Goal: Task Accomplishment & Management: Manage account settings

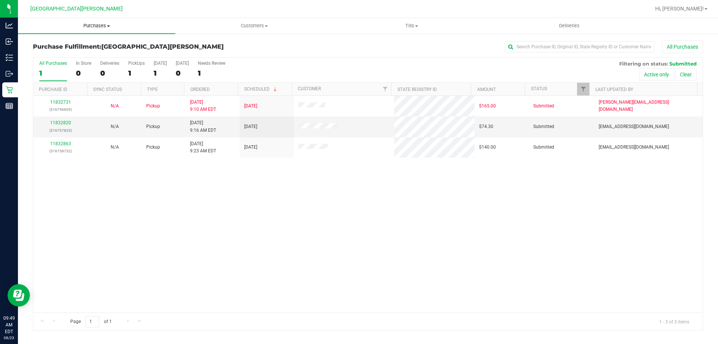
click at [79, 24] on span "Purchases" at bounding box center [96, 25] width 157 height 7
click at [81, 39] on ul "Summary of purchases Fulfillment All purchases" at bounding box center [96, 54] width 157 height 40
click at [93, 25] on span "Purchases" at bounding box center [96, 25] width 157 height 7
click at [81, 43] on span "Summary of purchases" at bounding box center [56, 45] width 77 height 6
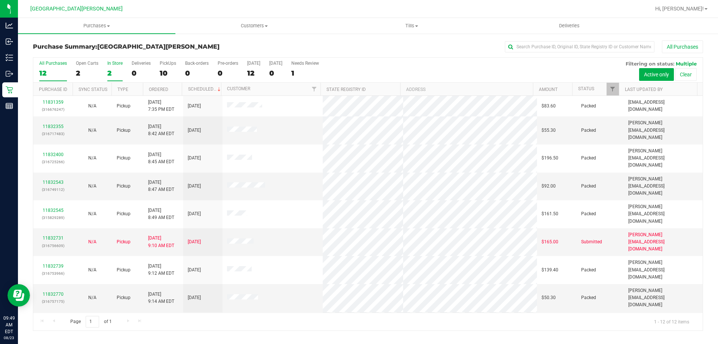
click at [114, 63] on div "In Store" at bounding box center [114, 63] width 15 height 5
click at [0, 0] on input "In Store 2" at bounding box center [0, 0] width 0 height 0
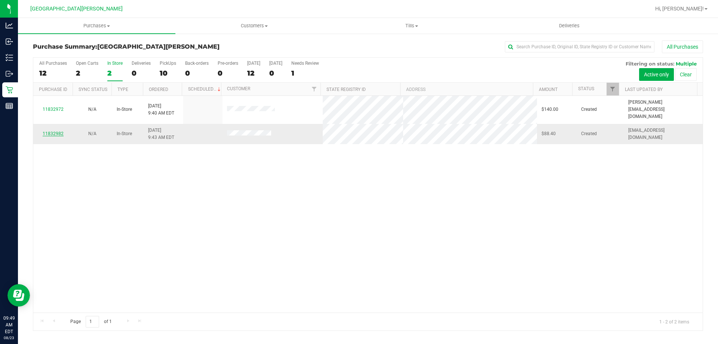
click at [55, 131] on link "11832982" at bounding box center [53, 133] width 21 height 5
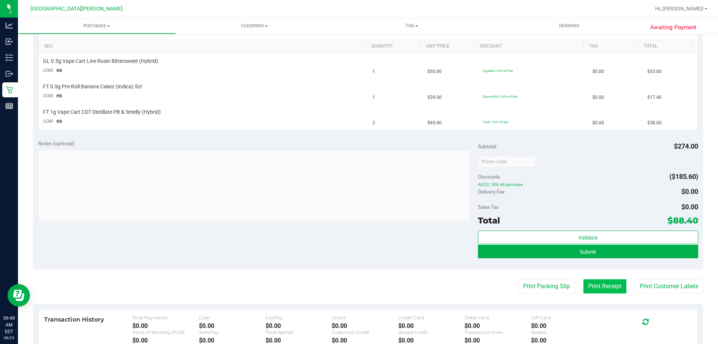
scroll to position [187, 0]
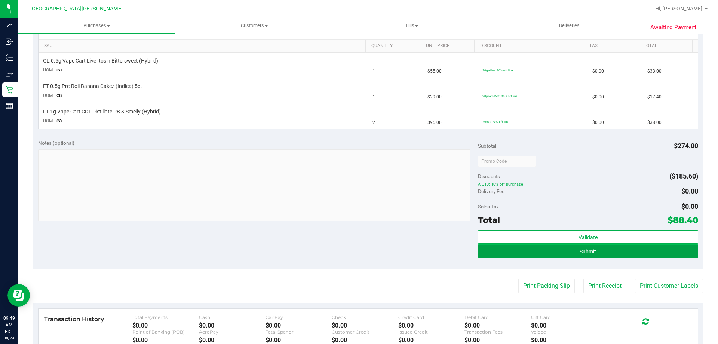
click at [599, 251] on button "Submit" at bounding box center [588, 250] width 220 height 13
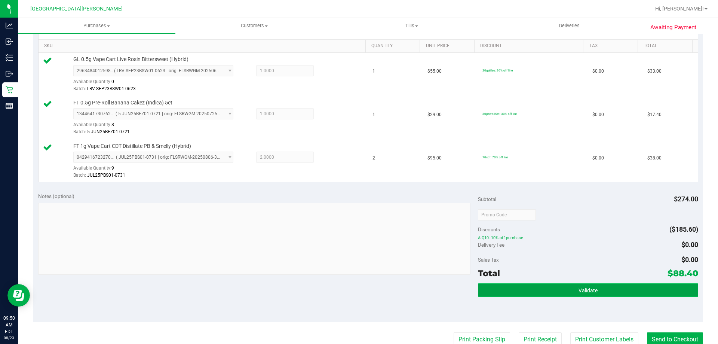
click at [626, 283] on button "Validate" at bounding box center [588, 289] width 220 height 13
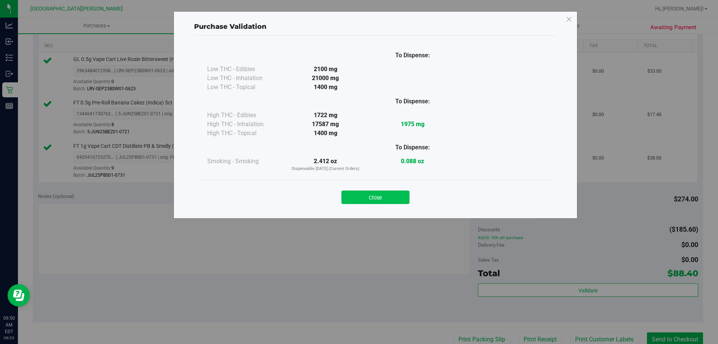
click at [363, 201] on button "Close" at bounding box center [375, 196] width 68 height 13
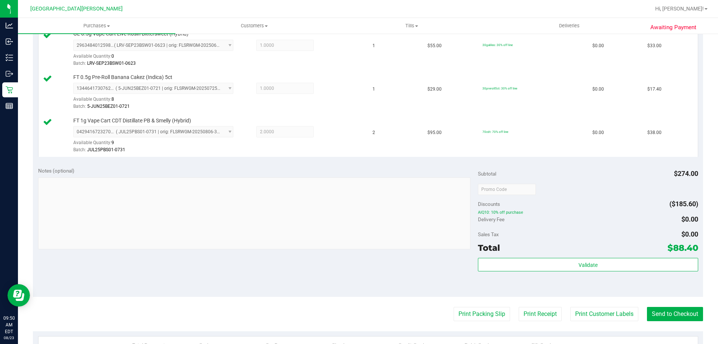
scroll to position [224, 0]
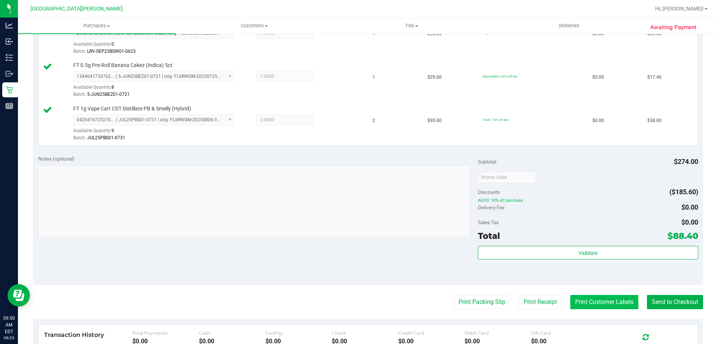
click at [626, 300] on button "Print Customer Labels" at bounding box center [604, 302] width 68 height 14
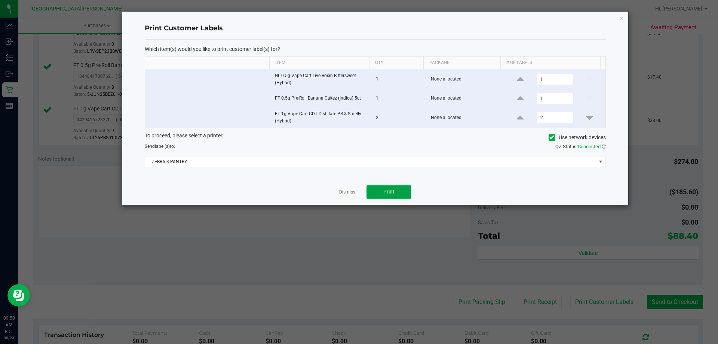
click at [397, 196] on button "Print" at bounding box center [388, 191] width 45 height 13
click at [349, 195] on link "Dismiss" at bounding box center [347, 192] width 16 height 6
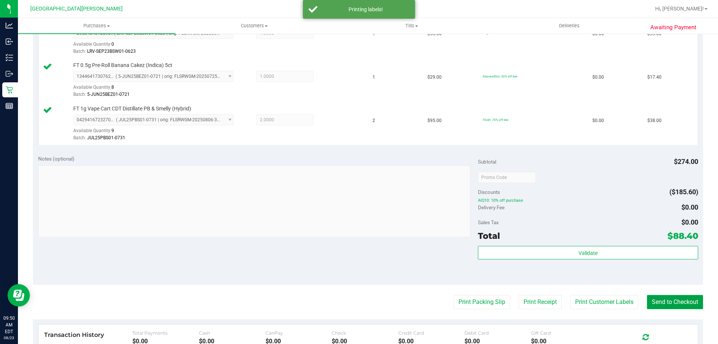
click at [681, 301] on button "Send to Checkout" at bounding box center [675, 302] width 56 height 14
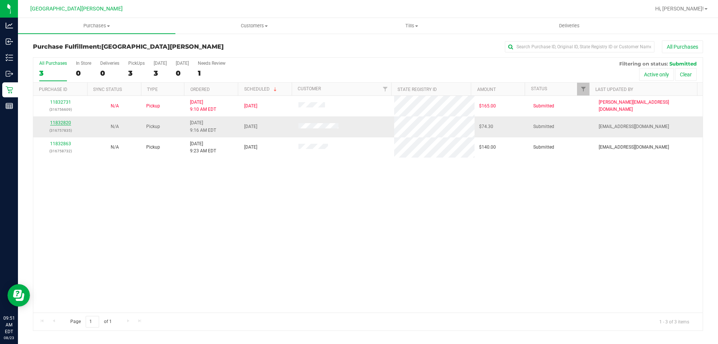
click at [64, 123] on link "11832820" at bounding box center [60, 122] width 21 height 5
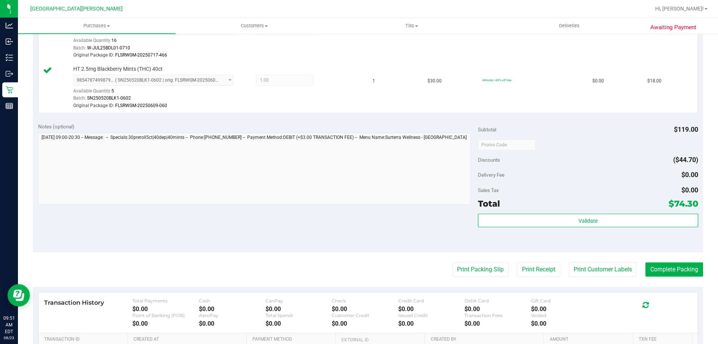
scroll to position [299, 0]
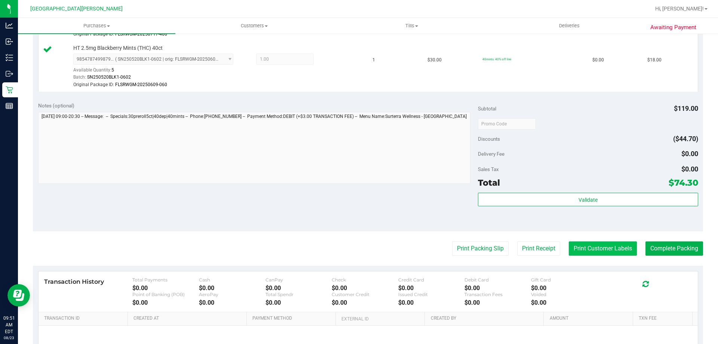
click at [589, 247] on button "Print Customer Labels" at bounding box center [603, 248] width 68 height 14
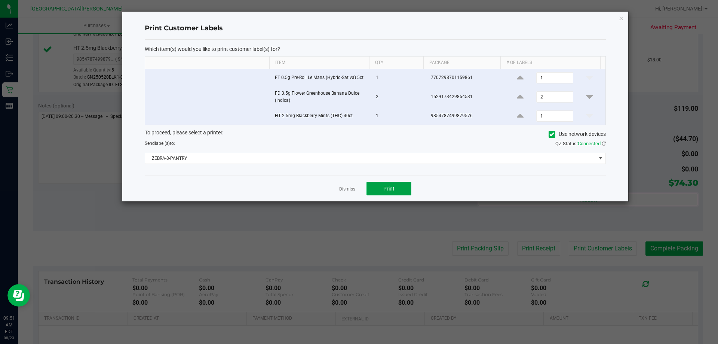
click at [382, 189] on button "Print" at bounding box center [388, 188] width 45 height 13
click at [351, 188] on link "Dismiss" at bounding box center [347, 189] width 16 height 6
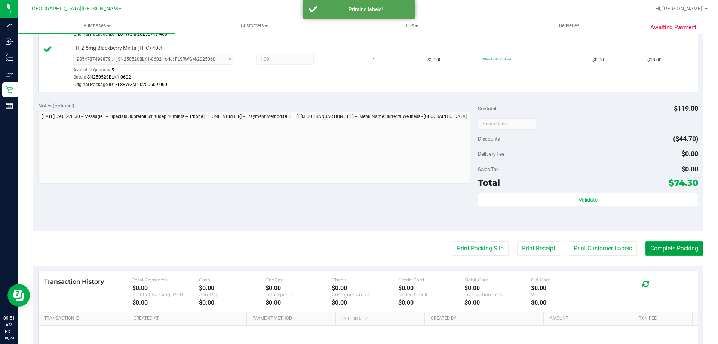
click at [647, 245] on button "Complete Packing" at bounding box center [674, 248] width 58 height 14
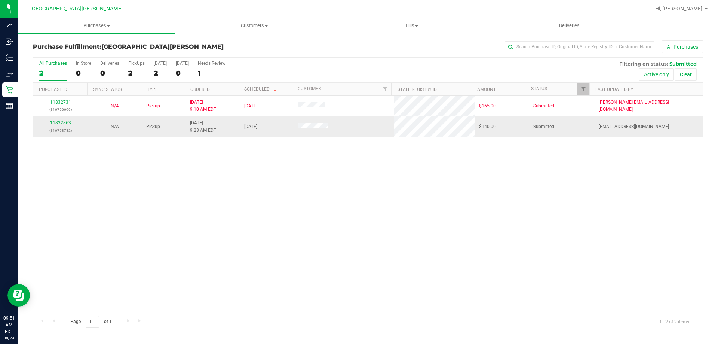
click at [64, 120] on link "11832863" at bounding box center [60, 122] width 21 height 5
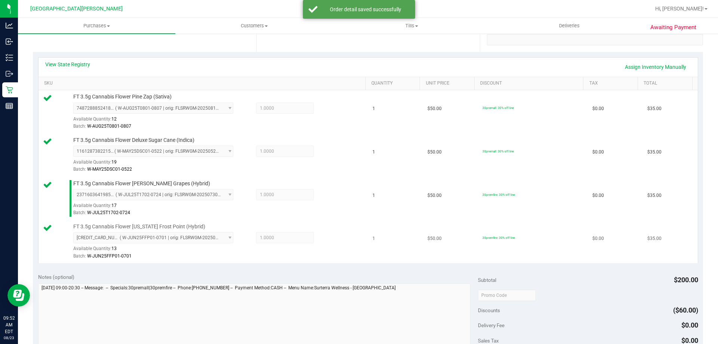
scroll to position [262, 0]
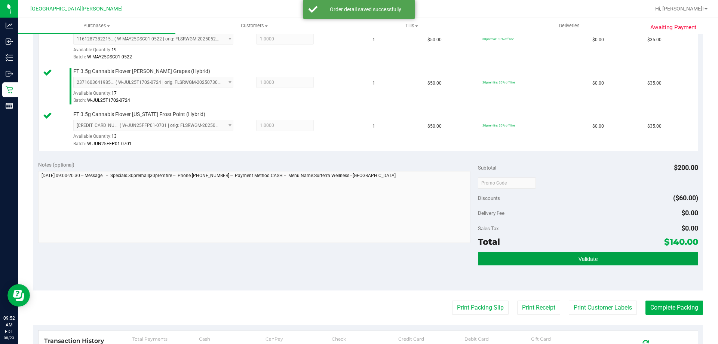
click at [571, 254] on button "Validate" at bounding box center [588, 258] width 220 height 13
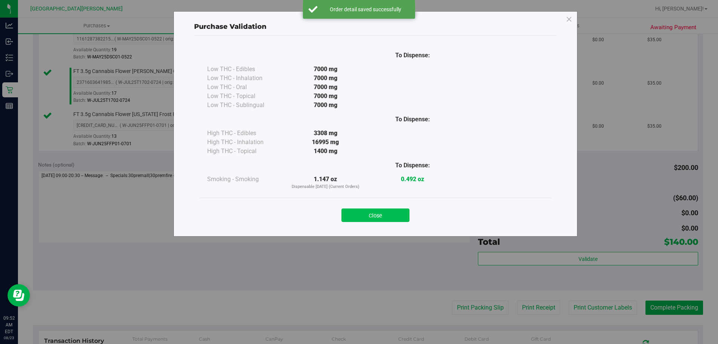
click at [394, 217] on button "Close" at bounding box center [375, 214] width 68 height 13
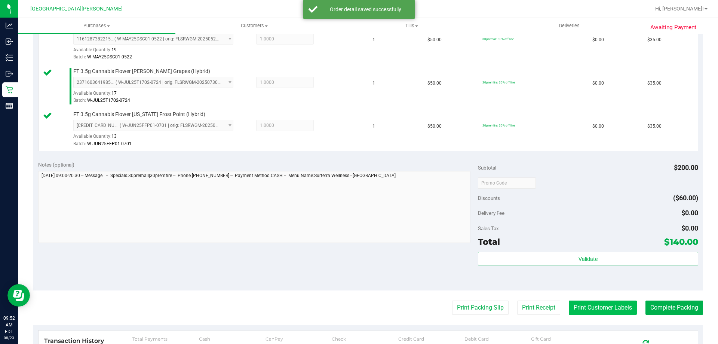
click at [583, 303] on button "Print Customer Labels" at bounding box center [603, 307] width 68 height 14
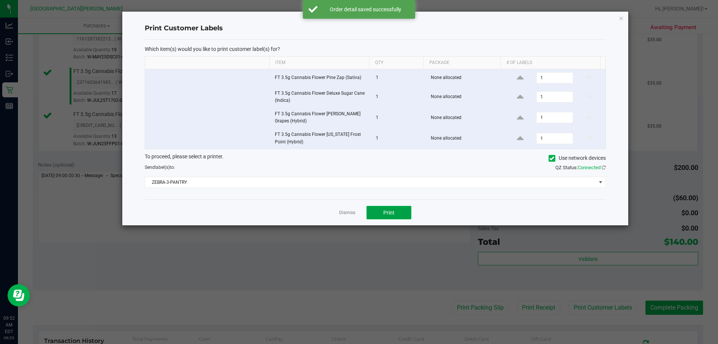
click at [393, 215] on button "Print" at bounding box center [388, 212] width 45 height 13
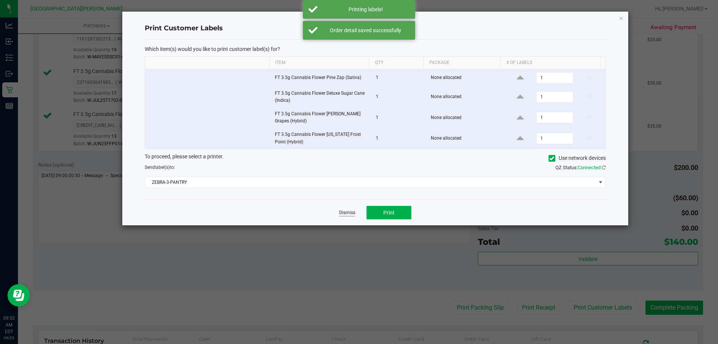
click at [349, 211] on link "Dismiss" at bounding box center [347, 212] width 16 height 6
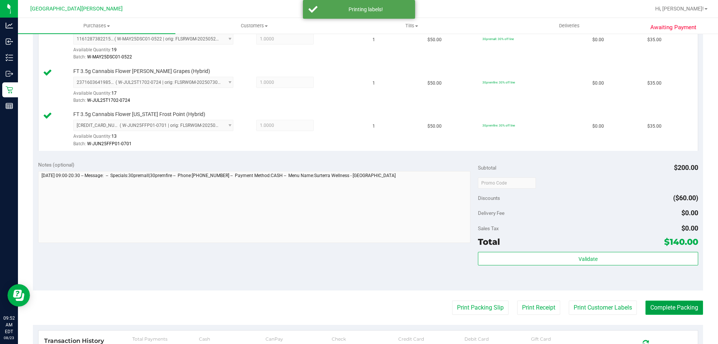
click at [654, 308] on button "Complete Packing" at bounding box center [674, 307] width 58 height 14
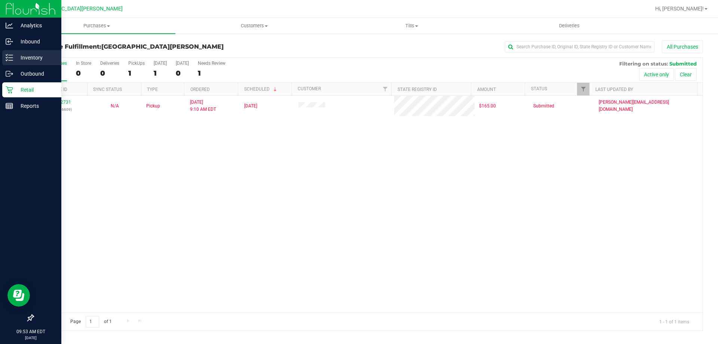
click at [36, 57] on p "Inventory" at bounding box center [35, 57] width 45 height 9
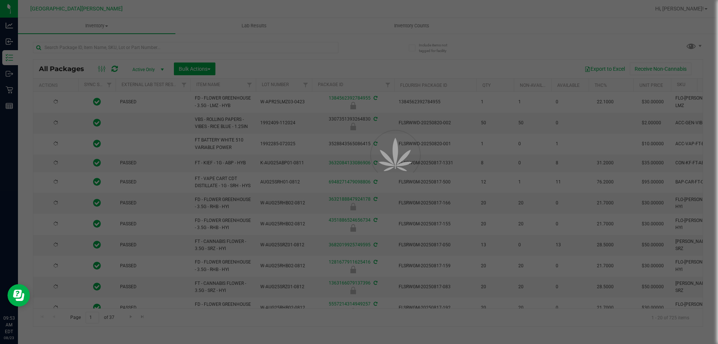
click at [100, 46] on div at bounding box center [359, 172] width 718 height 344
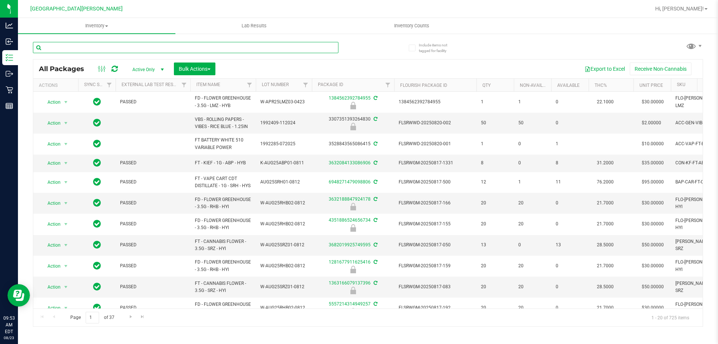
click at [100, 46] on input "text" at bounding box center [185, 47] width 305 height 11
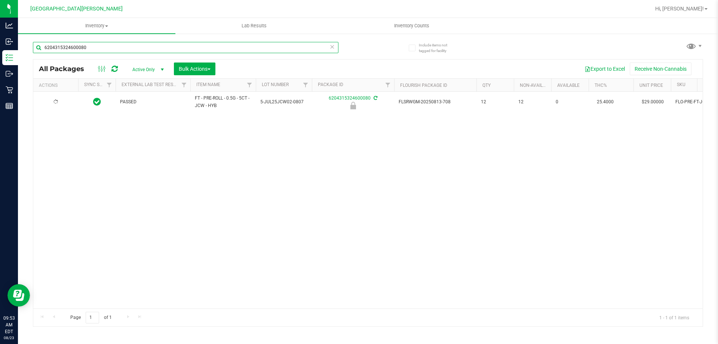
type input "6204315324600080"
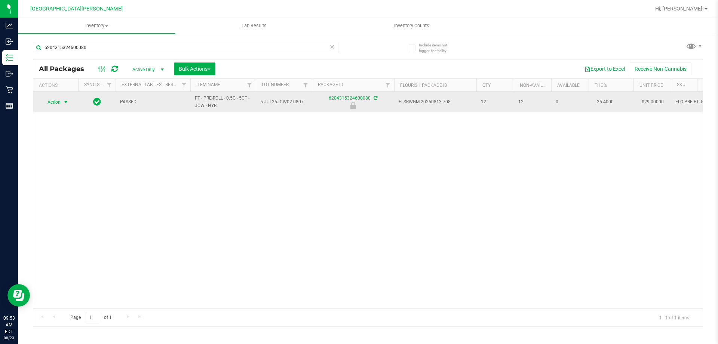
click at [57, 102] on span "Action" at bounding box center [51, 102] width 20 height 10
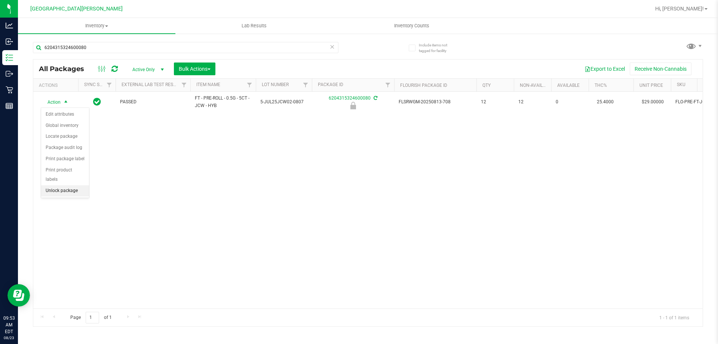
click at [76, 185] on li "Unlock package" at bounding box center [65, 190] width 48 height 11
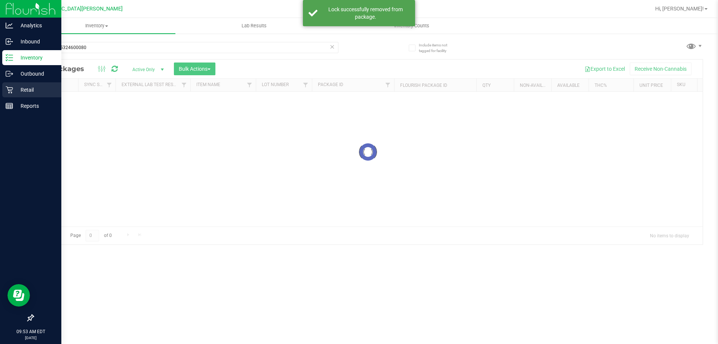
click at [22, 91] on p "Retail" at bounding box center [35, 89] width 45 height 9
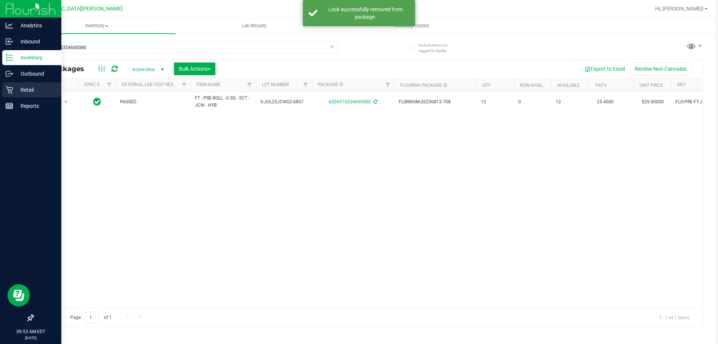
click at [24, 90] on p "Retail" at bounding box center [35, 89] width 45 height 9
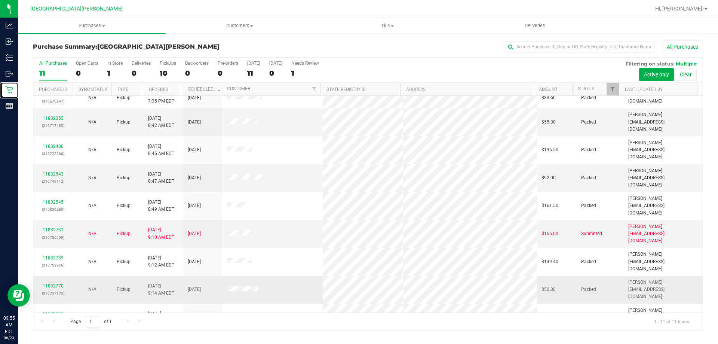
scroll to position [11, 0]
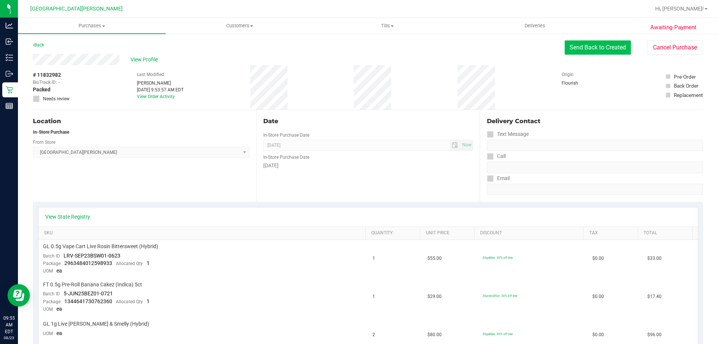
click at [607, 45] on button "Send Back to Created" at bounding box center [598, 47] width 66 height 14
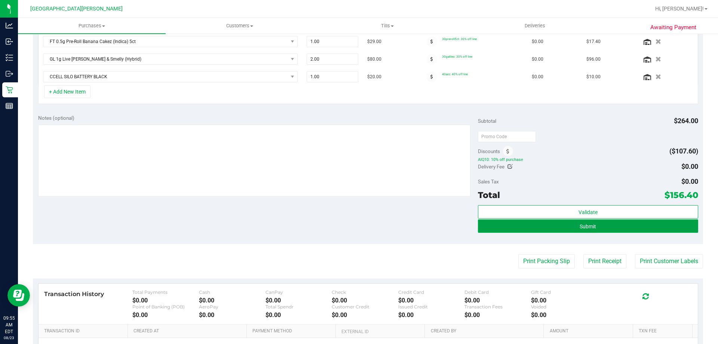
click at [603, 224] on button "Submit" at bounding box center [588, 225] width 220 height 13
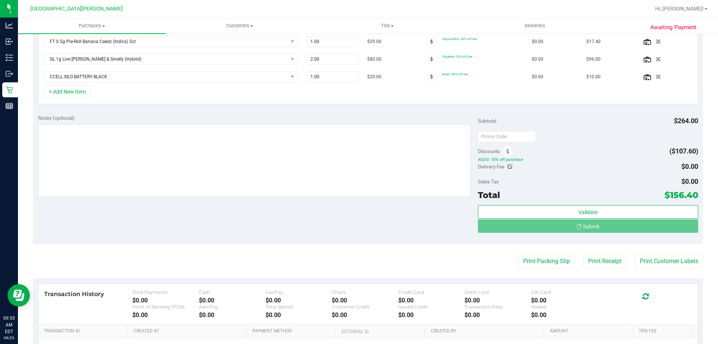
scroll to position [213, 0]
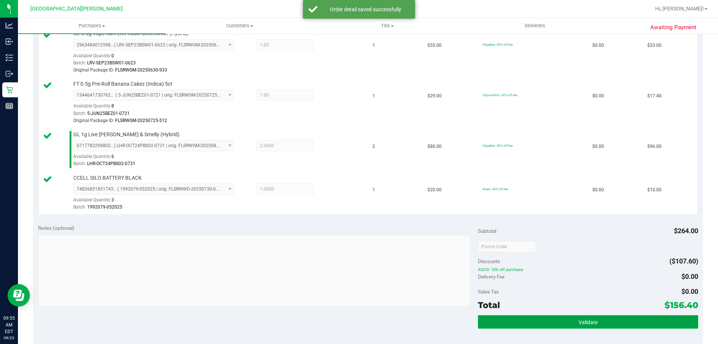
click at [578, 324] on span "Validate" at bounding box center [587, 322] width 19 height 6
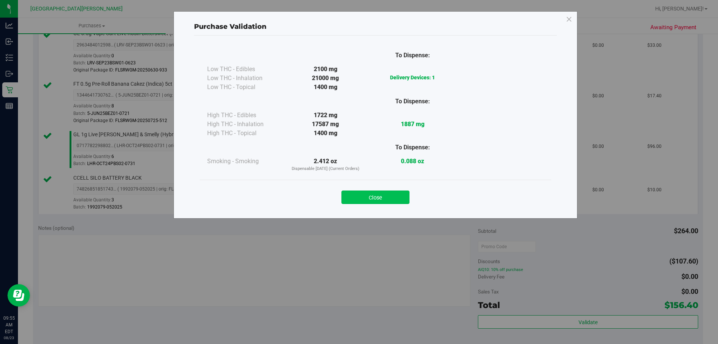
click at [387, 198] on button "Close" at bounding box center [375, 196] width 68 height 13
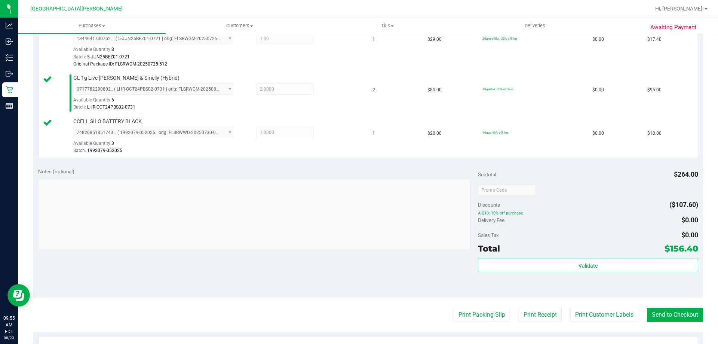
scroll to position [400, 0]
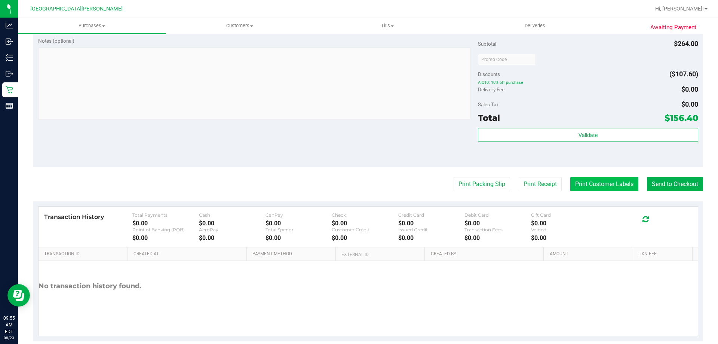
click at [607, 186] on button "Print Customer Labels" at bounding box center [604, 184] width 68 height 14
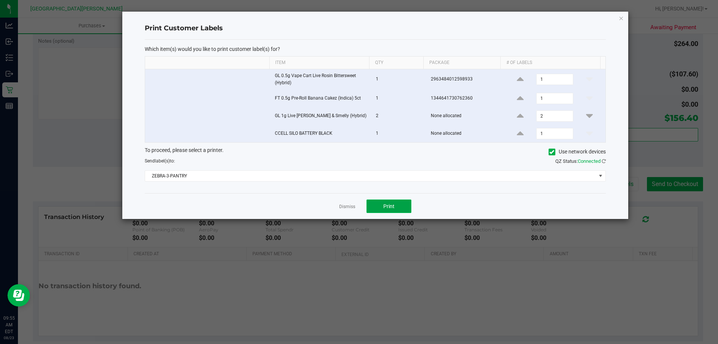
click at [383, 202] on button "Print" at bounding box center [388, 205] width 45 height 13
click at [347, 208] on link "Dismiss" at bounding box center [347, 206] width 16 height 6
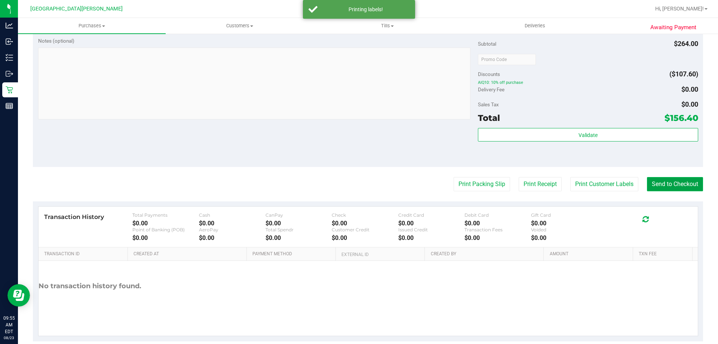
click at [672, 183] on button "Send to Checkout" at bounding box center [675, 184] width 56 height 14
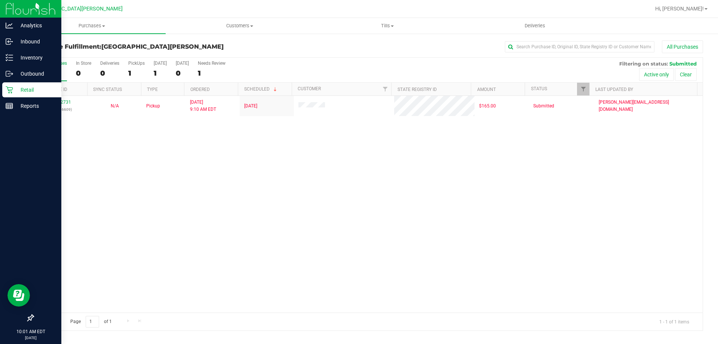
click at [24, 89] on p "Retail" at bounding box center [35, 89] width 45 height 9
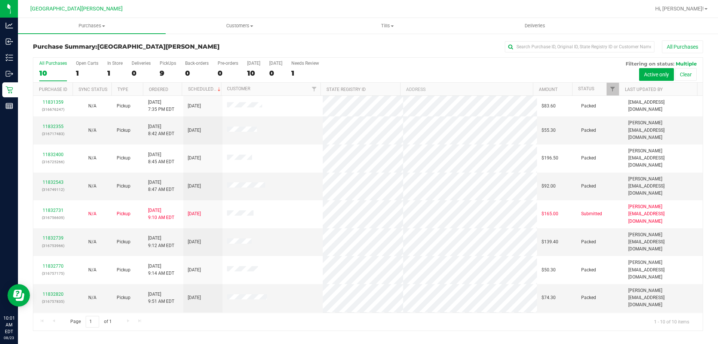
click at [82, 74] on div "1" at bounding box center [87, 73] width 22 height 9
click at [0, 0] on input "Open Carts 1" at bounding box center [0, 0] width 0 height 0
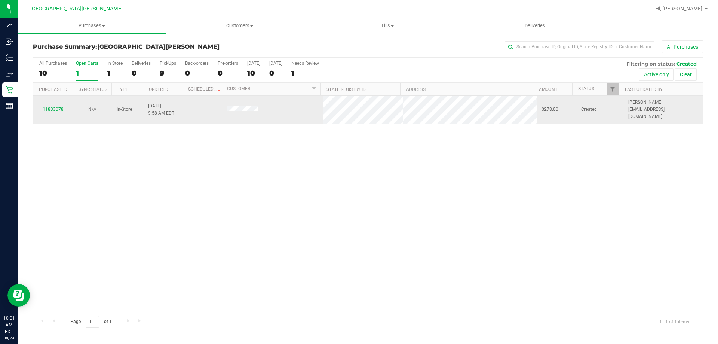
click at [55, 107] on link "11833078" at bounding box center [53, 109] width 21 height 5
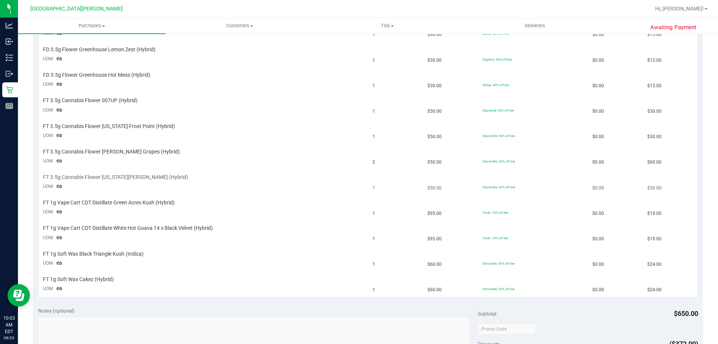
scroll to position [224, 0]
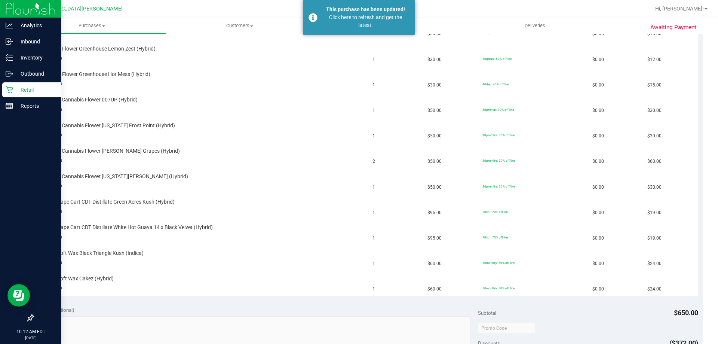
click at [40, 89] on p "Retail" at bounding box center [35, 89] width 45 height 9
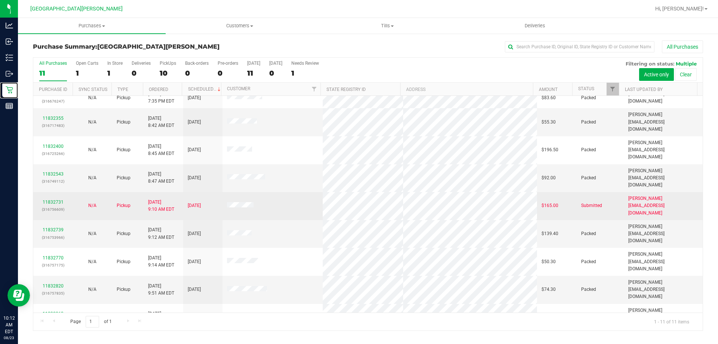
scroll to position [11, 0]
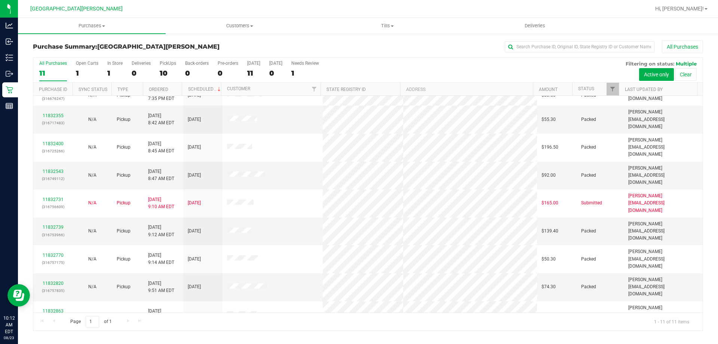
click at [52, 332] on link "11833141" at bounding box center [53, 334] width 21 height 5
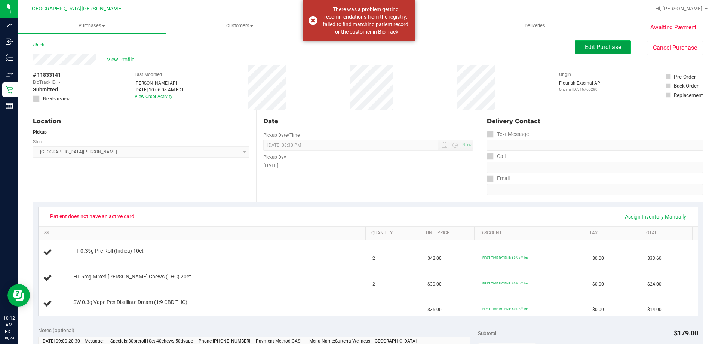
click at [603, 46] on span "Edit Purchase" at bounding box center [603, 46] width 36 height 7
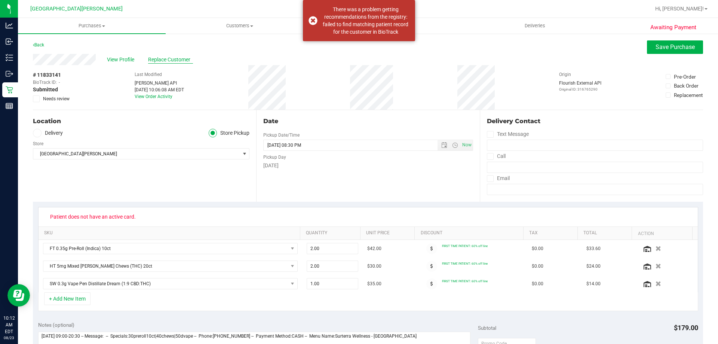
click at [153, 59] on span "Replace Customer" at bounding box center [170, 60] width 45 height 8
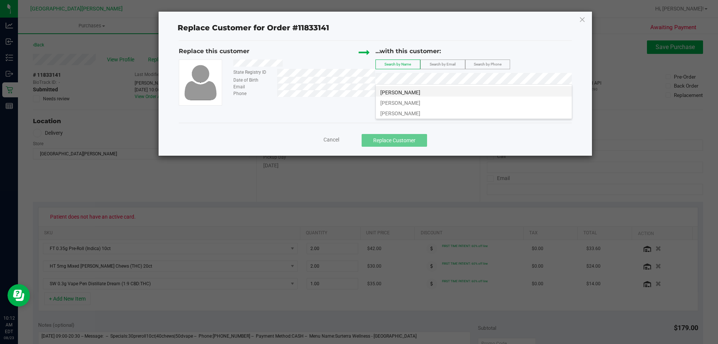
click at [410, 91] on span "CHARLOTTE JONES" at bounding box center [400, 92] width 40 height 6
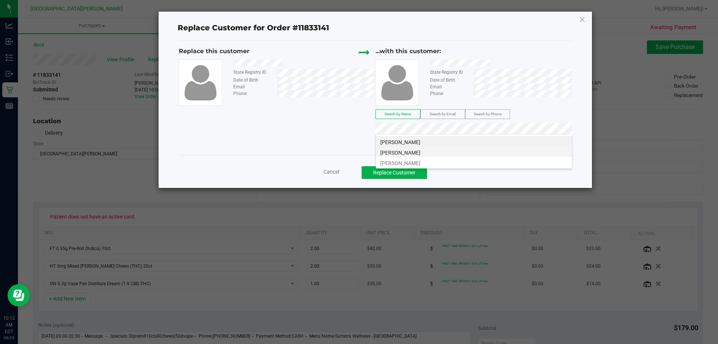
click at [404, 150] on span "CHARLOTTE JONES" at bounding box center [400, 153] width 40 height 6
click at [395, 171] on button "Replace Customer" at bounding box center [394, 172] width 65 height 13
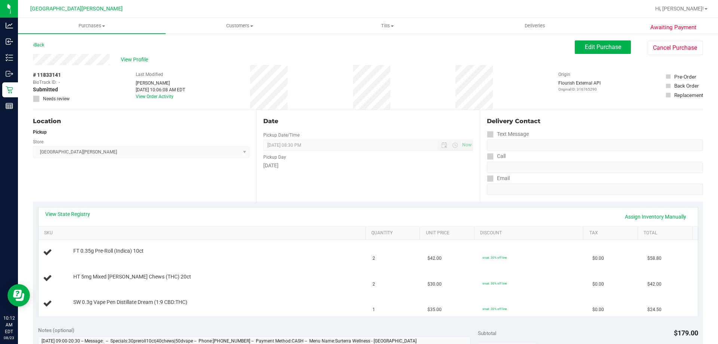
click at [65, 218] on div "View State Registry Assign Inventory Manually" at bounding box center [368, 216] width 646 height 13
click at [73, 214] on link "View State Registry" at bounding box center [67, 213] width 45 height 7
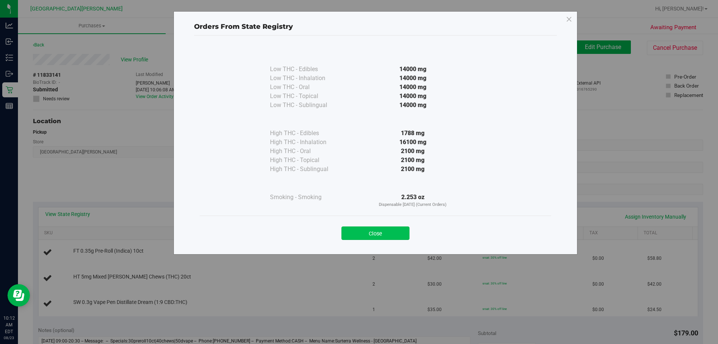
click at [362, 227] on button "Close" at bounding box center [375, 232] width 68 height 13
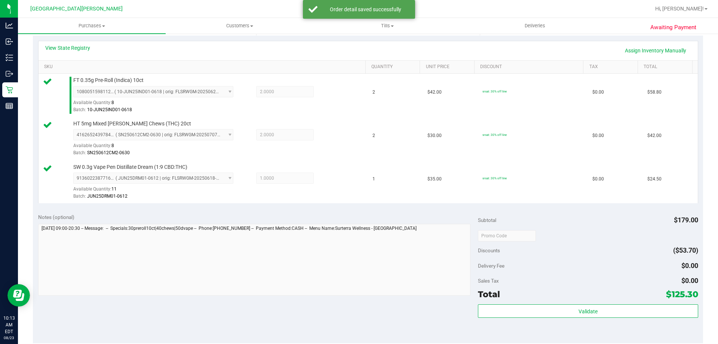
scroll to position [299, 0]
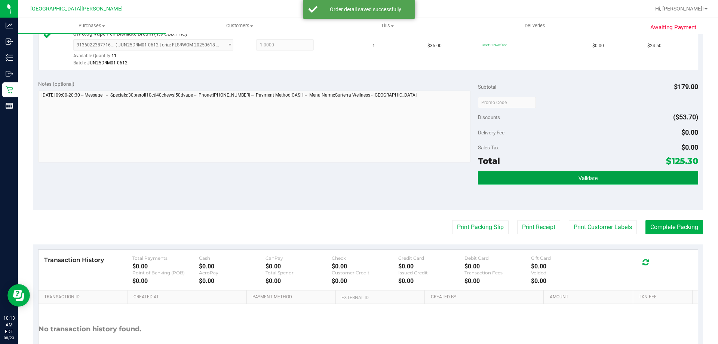
click at [567, 175] on button "Validate" at bounding box center [588, 177] width 220 height 13
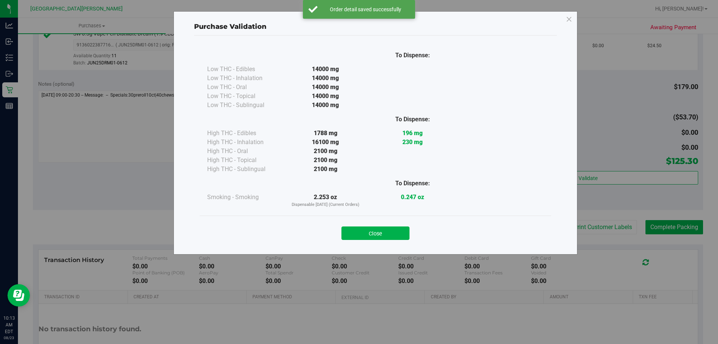
click at [399, 241] on div "Close" at bounding box center [375, 230] width 351 height 30
click at [401, 236] on button "Close" at bounding box center [375, 232] width 68 height 13
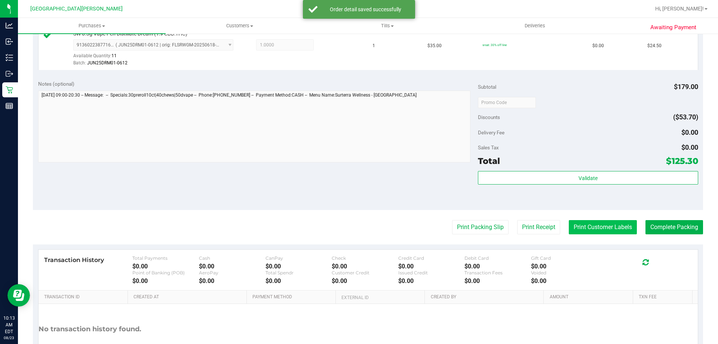
click at [617, 229] on button "Print Customer Labels" at bounding box center [603, 227] width 68 height 14
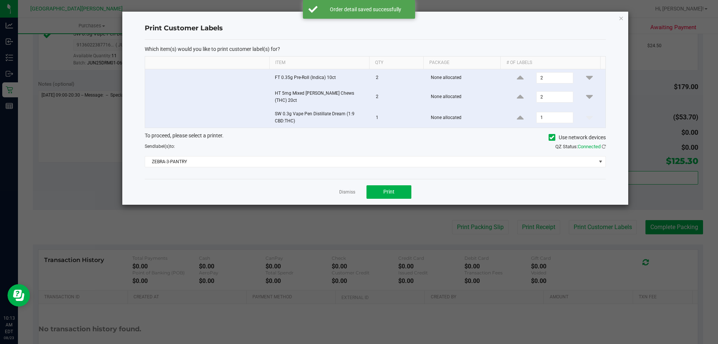
click at [397, 180] on div "Dismiss Print" at bounding box center [375, 192] width 461 height 26
click at [393, 185] on button "Print" at bounding box center [388, 191] width 45 height 13
click at [350, 189] on link "Dismiss" at bounding box center [347, 192] width 16 height 6
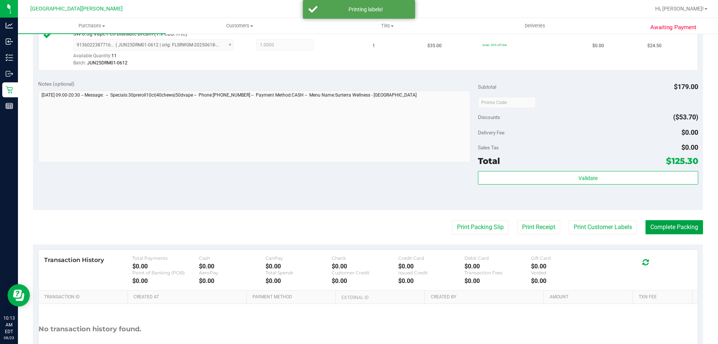
click at [661, 224] on button "Complete Packing" at bounding box center [674, 227] width 58 height 14
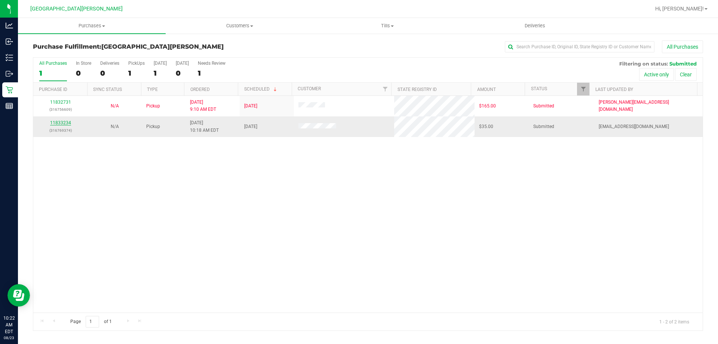
click at [64, 120] on link "11833234" at bounding box center [60, 122] width 21 height 5
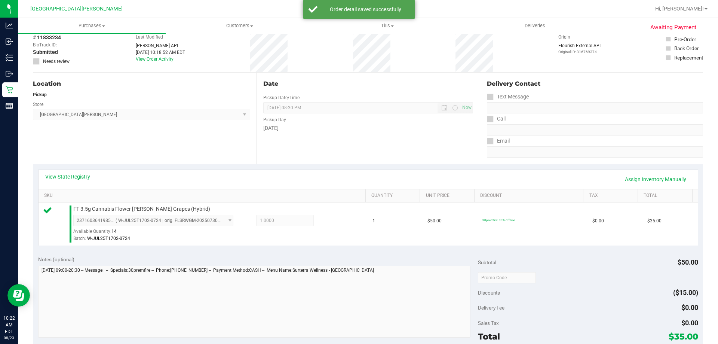
scroll to position [112, 0]
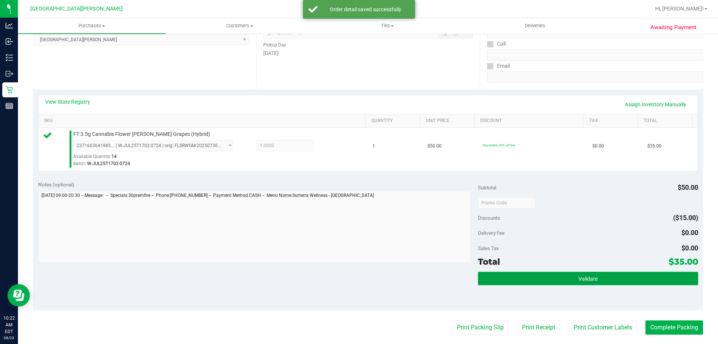
click at [551, 282] on button "Validate" at bounding box center [588, 277] width 220 height 13
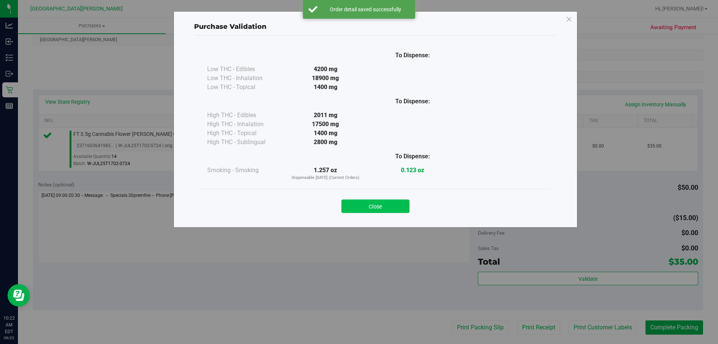
click at [392, 204] on button "Close" at bounding box center [375, 205] width 68 height 13
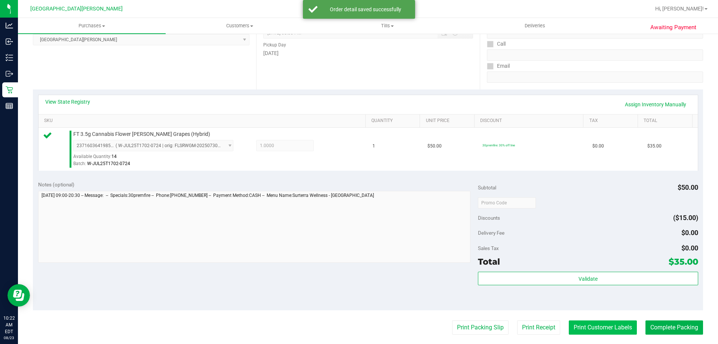
click at [593, 331] on button "Print Customer Labels" at bounding box center [603, 327] width 68 height 14
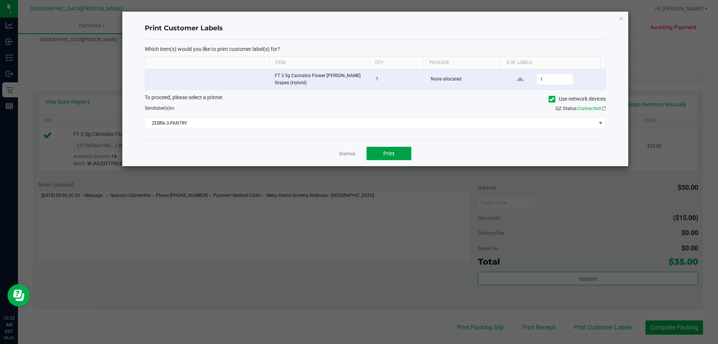
click at [385, 155] on span "Print" at bounding box center [388, 153] width 11 height 6
click at [342, 151] on link "Dismiss" at bounding box center [347, 154] width 16 height 6
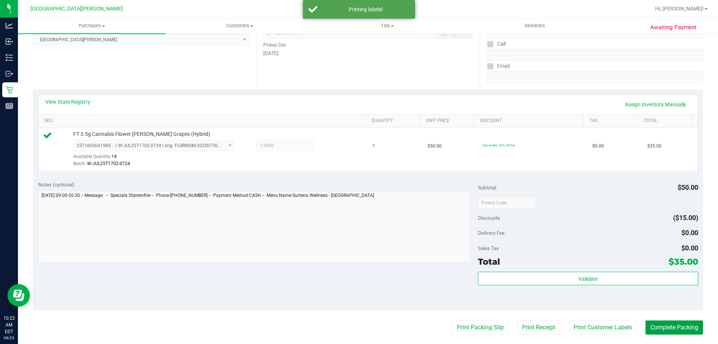
click at [667, 323] on button "Complete Packing" at bounding box center [674, 327] width 58 height 14
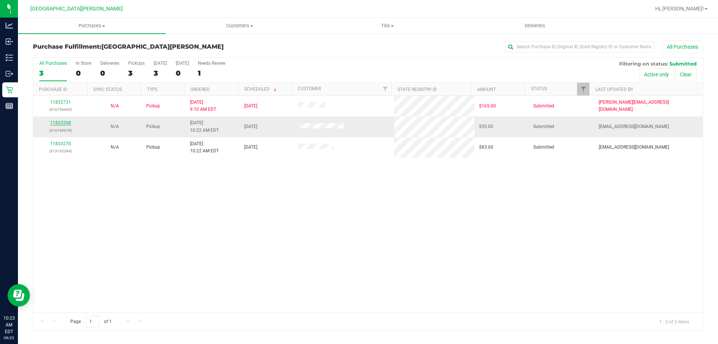
click at [60, 123] on link "11833268" at bounding box center [60, 122] width 21 height 5
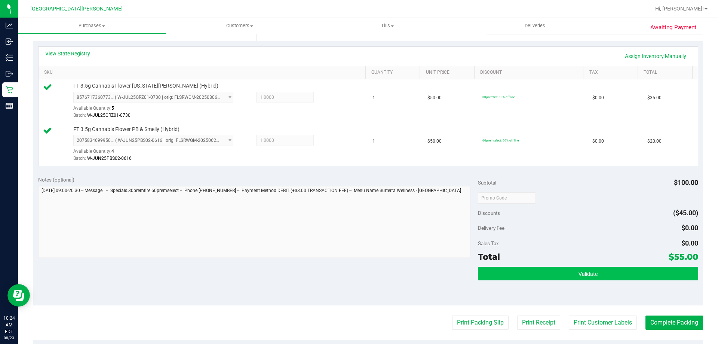
scroll to position [224, 0]
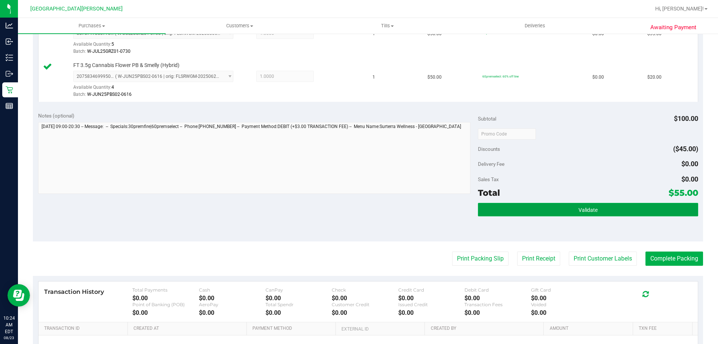
click at [586, 211] on span "Validate" at bounding box center [587, 210] width 19 height 6
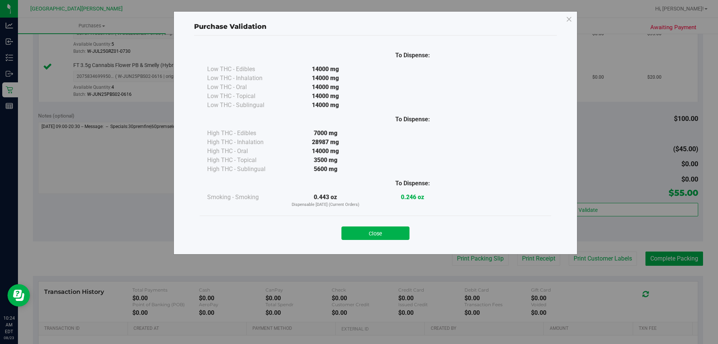
click at [390, 224] on div "Close" at bounding box center [375, 230] width 340 height 19
click at [385, 233] on button "Close" at bounding box center [375, 232] width 68 height 13
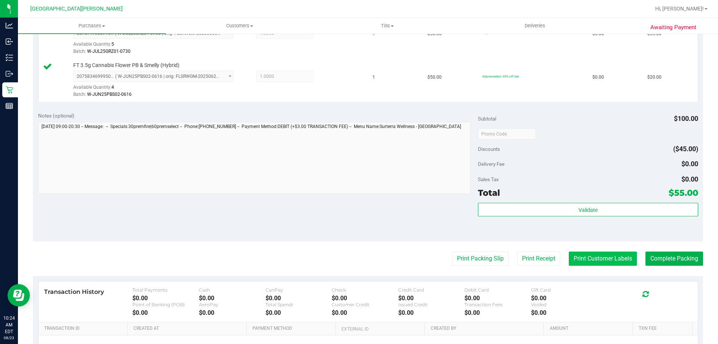
click at [584, 259] on button "Print Customer Labels" at bounding box center [603, 258] width 68 height 14
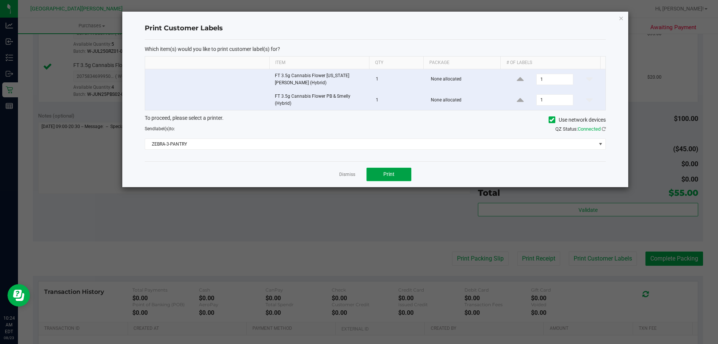
click at [397, 175] on button "Print" at bounding box center [388, 174] width 45 height 13
click at [335, 173] on div "Dismiss Print" at bounding box center [375, 174] width 461 height 26
click at [343, 173] on link "Dismiss" at bounding box center [347, 174] width 16 height 6
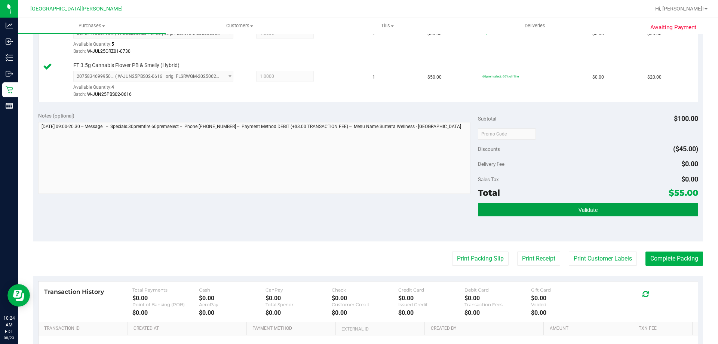
click at [618, 211] on button "Validate" at bounding box center [588, 209] width 220 height 13
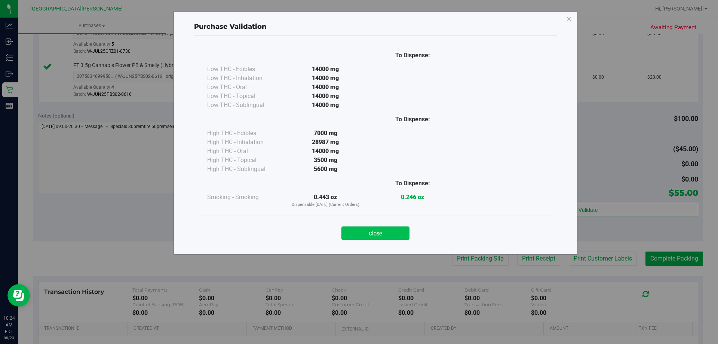
click at [397, 233] on button "Close" at bounding box center [375, 232] width 68 height 13
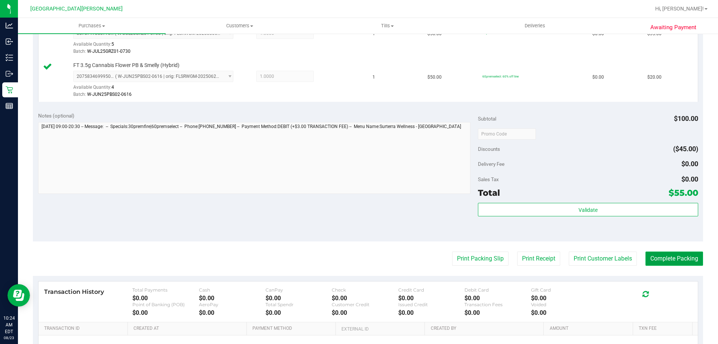
click at [654, 253] on button "Complete Packing" at bounding box center [674, 258] width 58 height 14
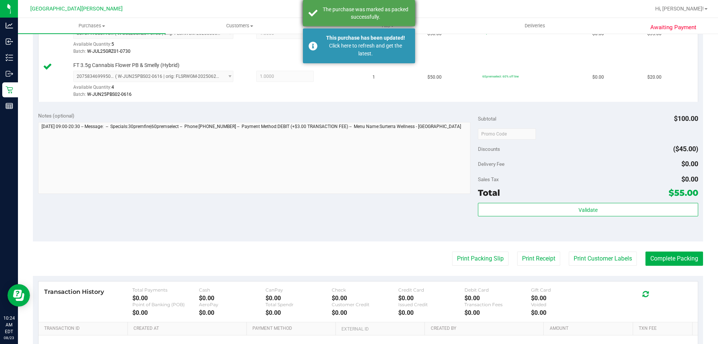
click at [386, 23] on div "The purchase was marked as packed successfully." at bounding box center [359, 13] width 112 height 26
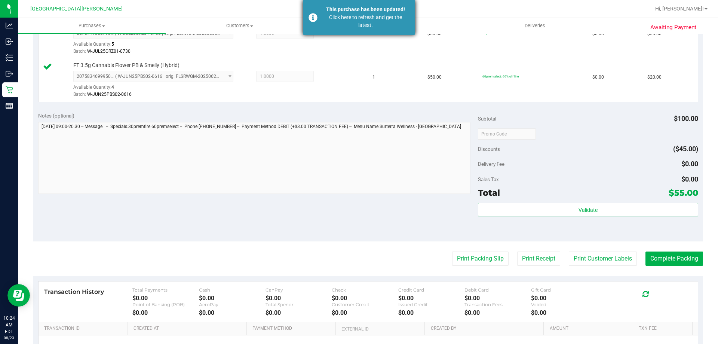
click at [385, 25] on div "Click here to refresh and get the latest." at bounding box center [366, 21] width 88 height 16
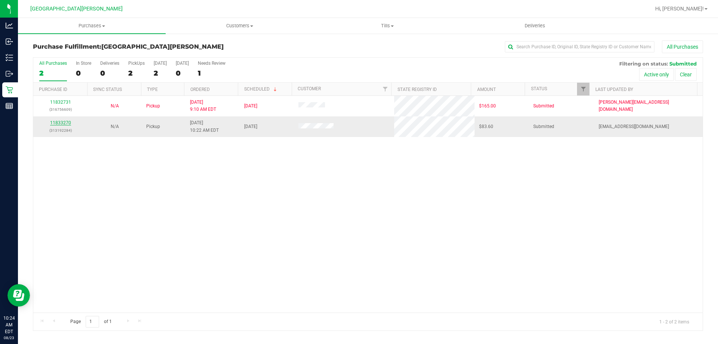
click at [58, 122] on link "11833270" at bounding box center [60, 122] width 21 height 5
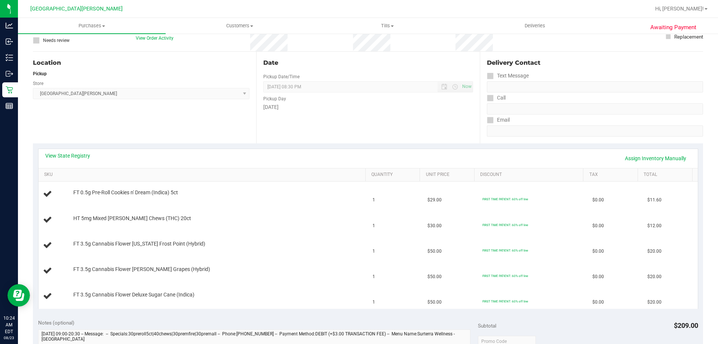
scroll to position [112, 0]
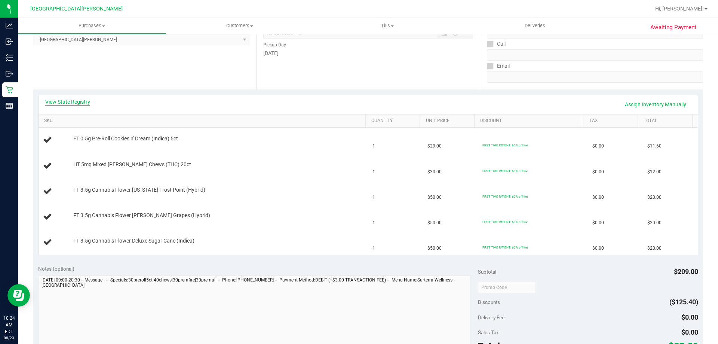
click at [73, 103] on link "View State Registry" at bounding box center [67, 101] width 45 height 7
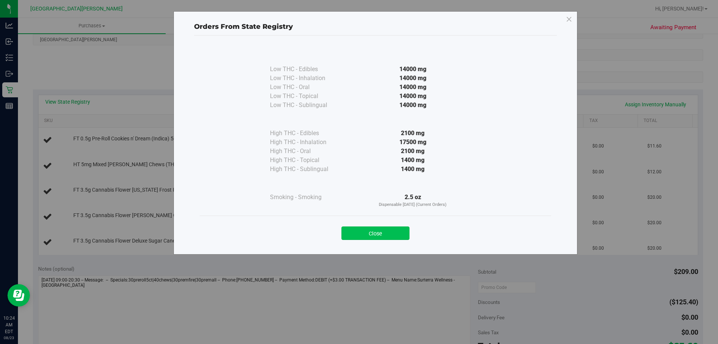
click at [383, 233] on button "Close" at bounding box center [375, 232] width 68 height 13
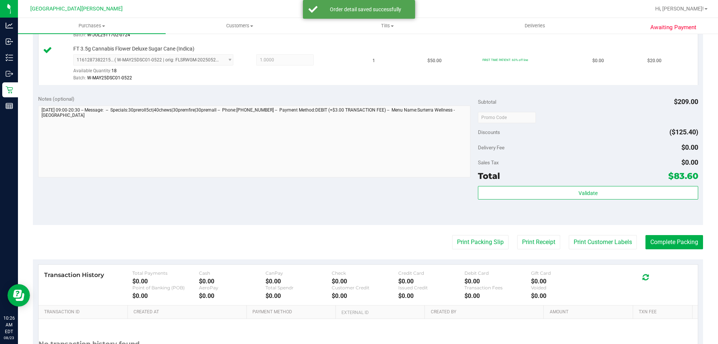
scroll to position [374, 0]
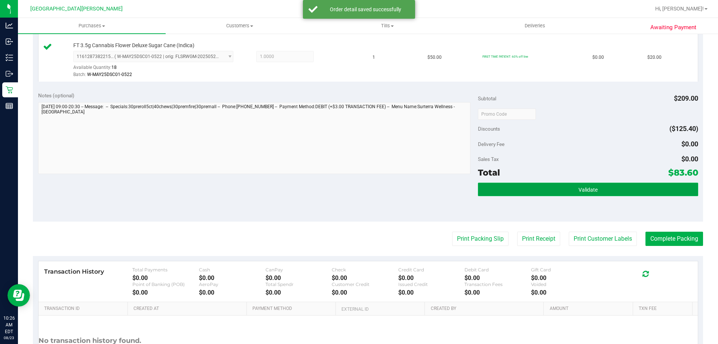
click at [593, 187] on span "Validate" at bounding box center [587, 190] width 19 height 6
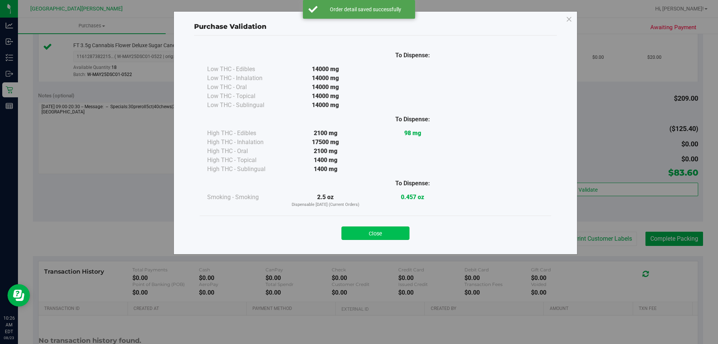
click at [363, 227] on button "Close" at bounding box center [375, 232] width 68 height 13
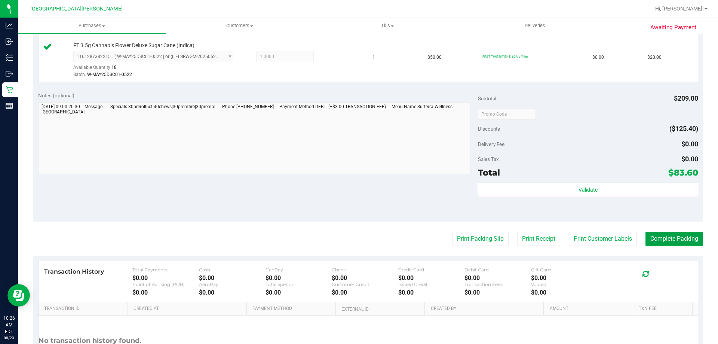
click at [648, 233] on button "Complete Packing" at bounding box center [674, 238] width 58 height 14
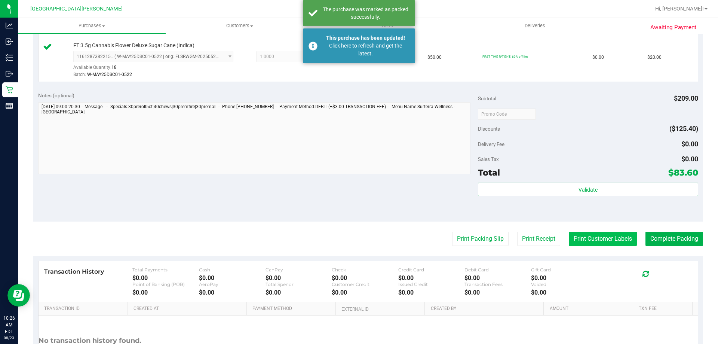
click at [615, 234] on button "Print Customer Labels" at bounding box center [603, 238] width 68 height 14
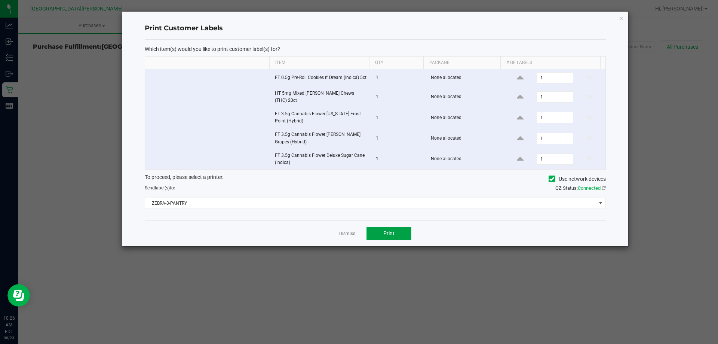
click at [380, 231] on button "Print" at bounding box center [388, 233] width 45 height 13
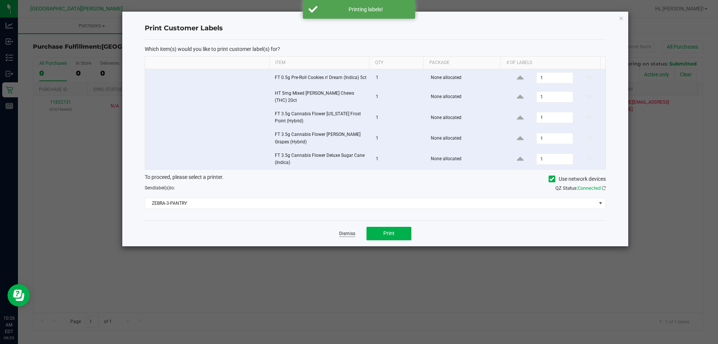
click at [349, 232] on link "Dismiss" at bounding box center [347, 233] width 16 height 6
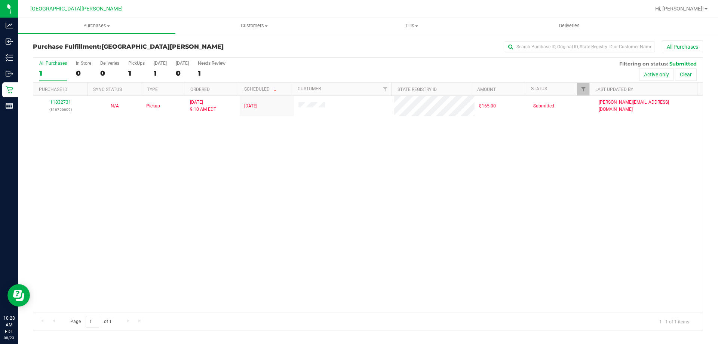
click at [90, 16] on nav "Key [PERSON_NAME] Hi, [PERSON_NAME]!" at bounding box center [368, 9] width 700 height 18
click at [90, 22] on span "Purchases" at bounding box center [96, 25] width 157 height 7
click at [85, 43] on span "Summary of purchases" at bounding box center [56, 45] width 77 height 6
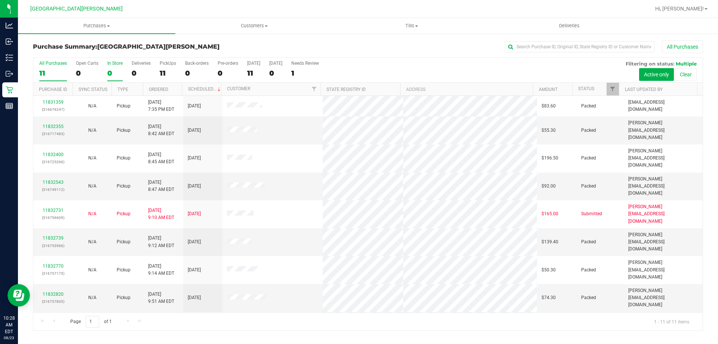
click at [119, 64] on div "In Store" at bounding box center [114, 63] width 15 height 5
click at [0, 0] on input "In Store 0" at bounding box center [0, 0] width 0 height 0
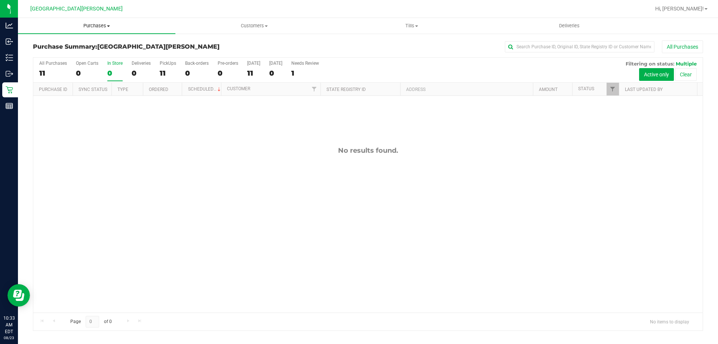
click at [91, 29] on span "Purchases" at bounding box center [96, 25] width 157 height 7
click at [82, 51] on li "Fulfillment" at bounding box center [96, 54] width 157 height 9
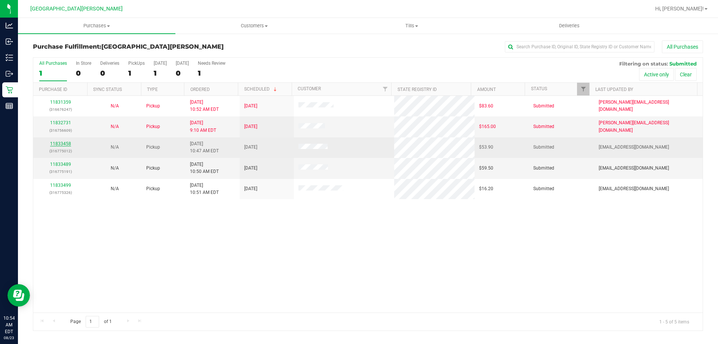
click at [64, 144] on link "11833458" at bounding box center [60, 143] width 21 height 5
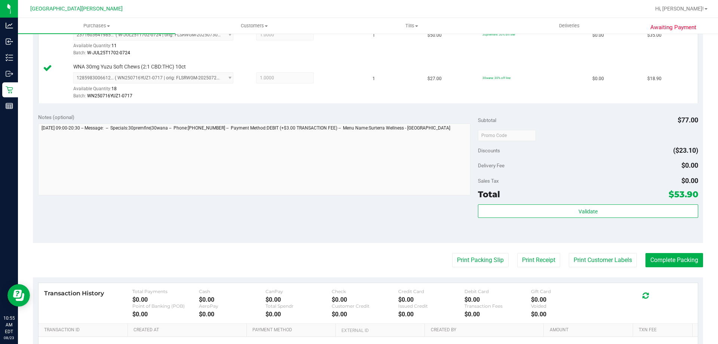
scroll to position [224, 0]
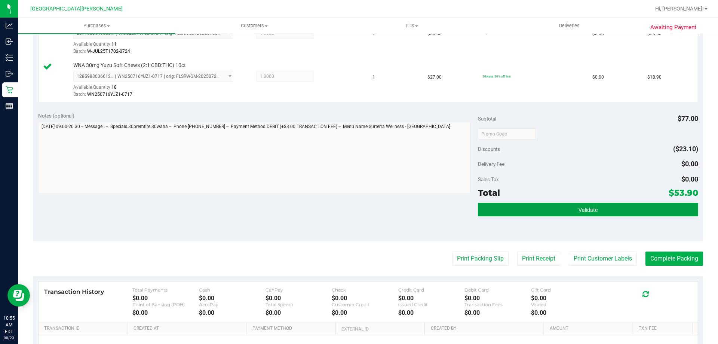
click at [522, 210] on button "Validate" at bounding box center [588, 209] width 220 height 13
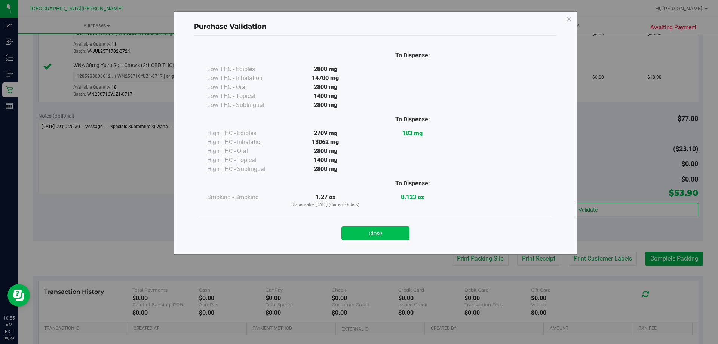
click at [357, 235] on button "Close" at bounding box center [375, 232] width 68 height 13
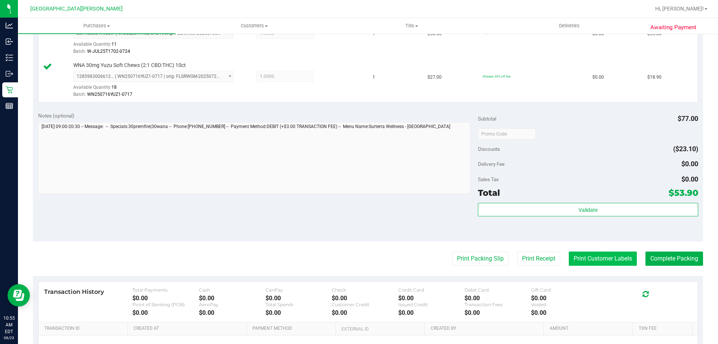
click at [594, 261] on button "Print Customer Labels" at bounding box center [603, 258] width 68 height 14
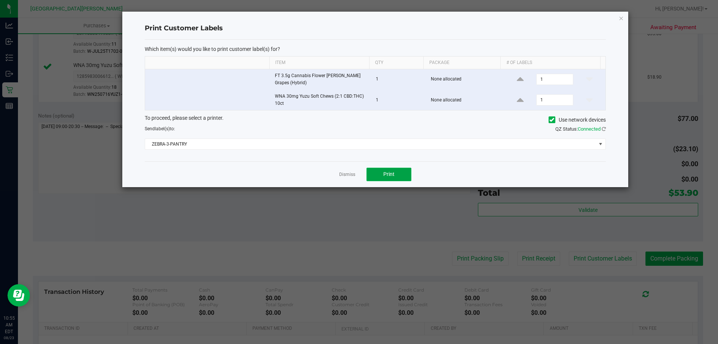
click at [391, 173] on span "Print" at bounding box center [388, 174] width 11 height 6
click at [348, 175] on link "Dismiss" at bounding box center [347, 174] width 16 height 6
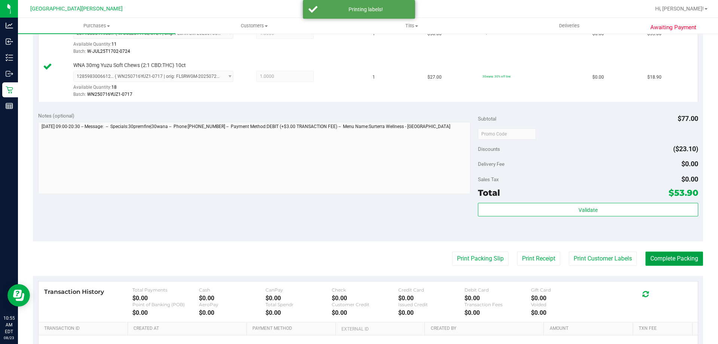
click at [685, 261] on button "Complete Packing" at bounding box center [674, 258] width 58 height 14
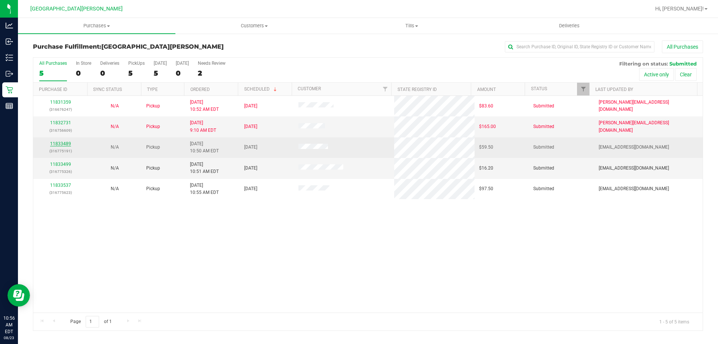
click at [52, 143] on link "11833489" at bounding box center [60, 143] width 21 height 5
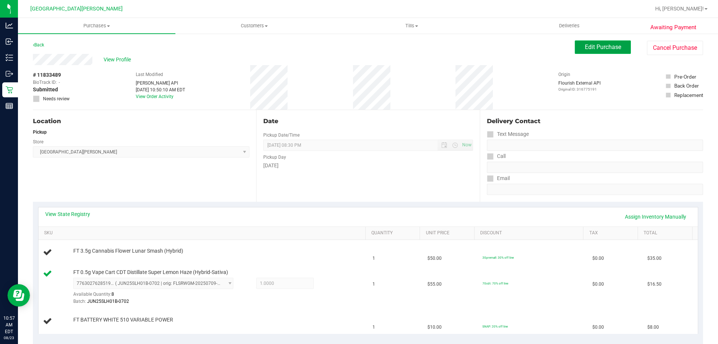
click at [596, 47] on span "Edit Purchase" at bounding box center [603, 46] width 36 height 7
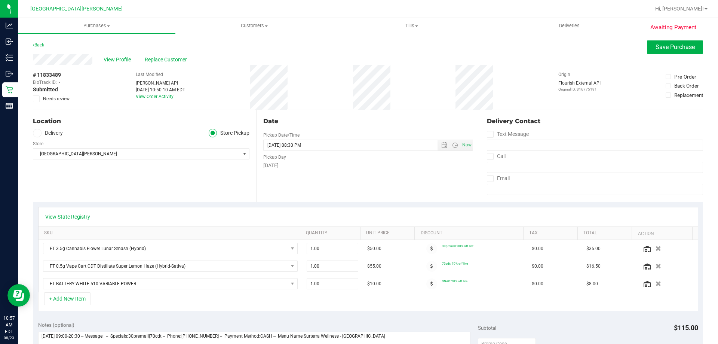
click at [35, 101] on span at bounding box center [36, 98] width 7 height 7
click at [0, 0] on input "Needs review" at bounding box center [0, 0] width 0 height 0
click at [674, 46] on span "Save Purchase" at bounding box center [674, 46] width 39 height 7
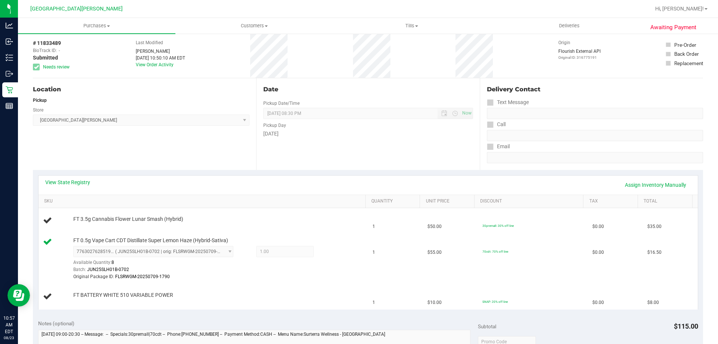
scroll to position [75, 0]
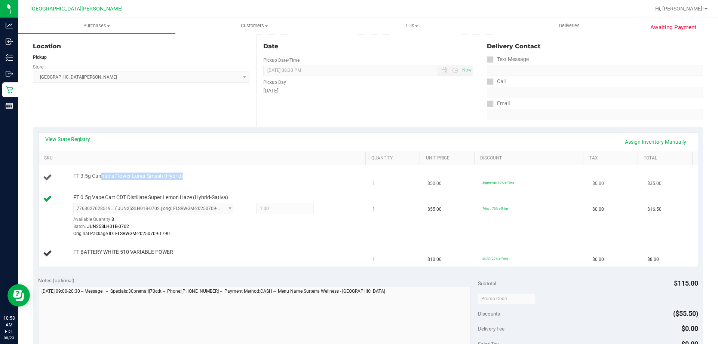
drag, startPoint x: 102, startPoint y: 179, endPoint x: 176, endPoint y: 181, distance: 74.8
click at [176, 181] on div "FT 3.5g Cannabis Flower Lunar Smash (Hybrid)" at bounding box center [203, 177] width 321 height 10
click at [177, 181] on div "FT 3.5g Cannabis Flower Lunar Smash (Hybrid)" at bounding box center [203, 177] width 321 height 10
click at [639, 146] on link "Assign Inventory Manually" at bounding box center [655, 141] width 71 height 13
click at [94, 181] on link "Add Package" at bounding box center [86, 180] width 27 height 5
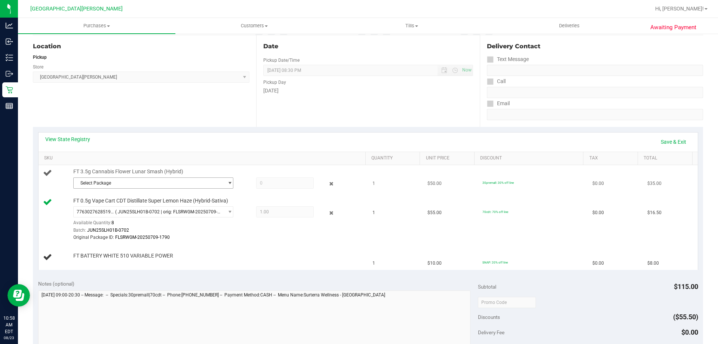
click at [103, 184] on span "Select Package" at bounding box center [149, 183] width 150 height 10
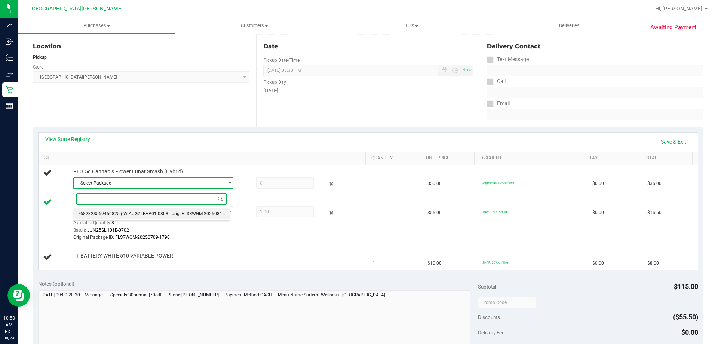
click at [116, 212] on span "7682328569456825" at bounding box center [99, 213] width 42 height 5
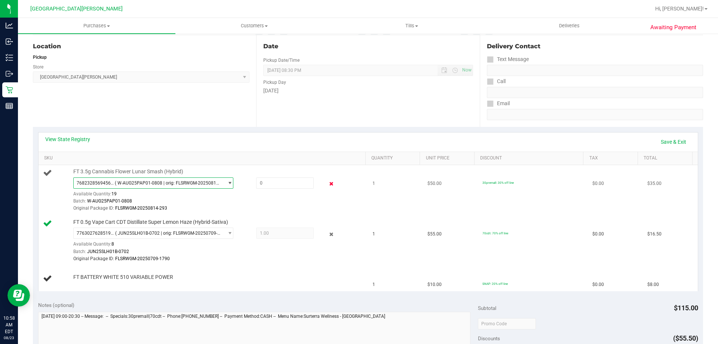
click at [328, 181] on icon at bounding box center [332, 183] width 8 height 9
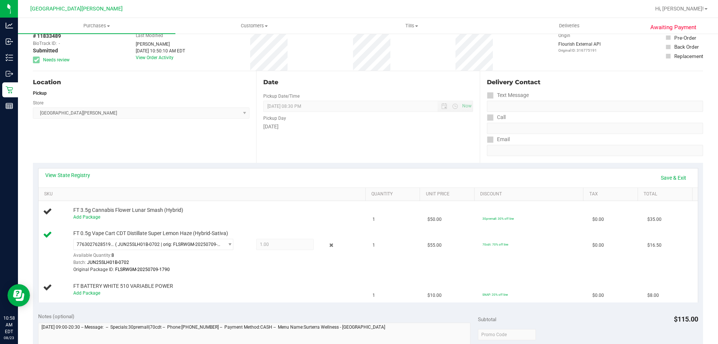
scroll to position [37, 0]
click at [328, 248] on icon at bounding box center [332, 246] width 8 height 9
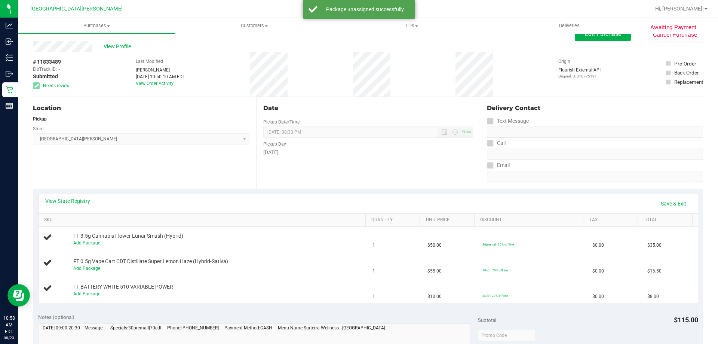
scroll to position [0, 0]
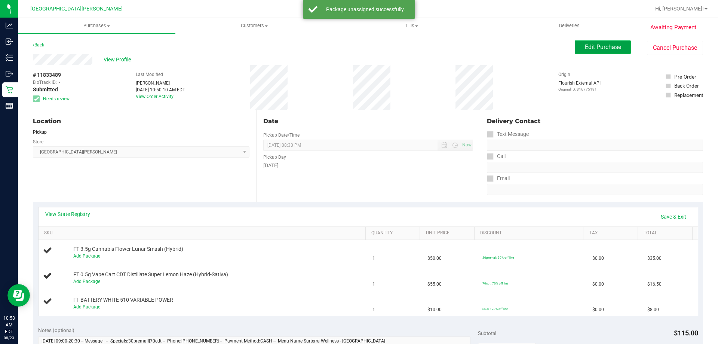
click at [601, 49] on span "Edit Purchase" at bounding box center [603, 46] width 36 height 7
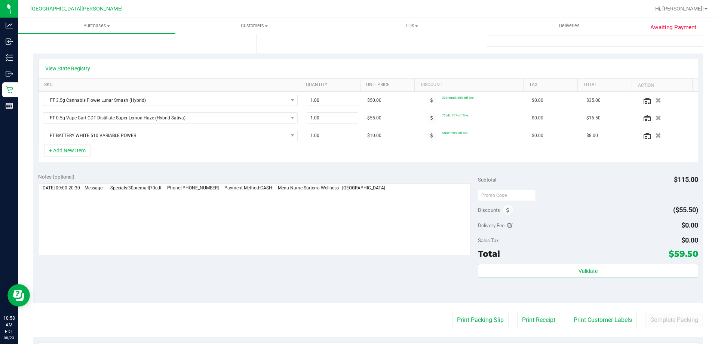
scroll to position [150, 0]
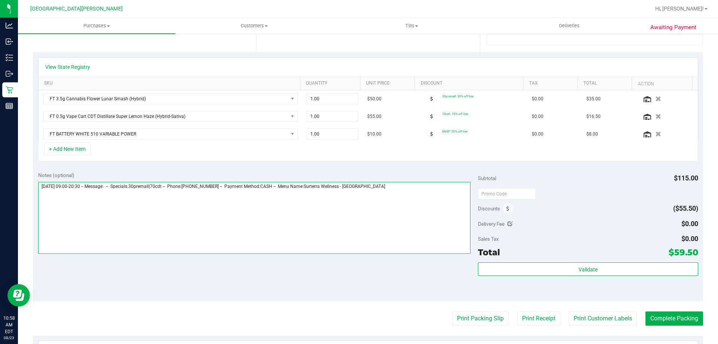
click at [428, 203] on textarea at bounding box center [254, 218] width 433 height 72
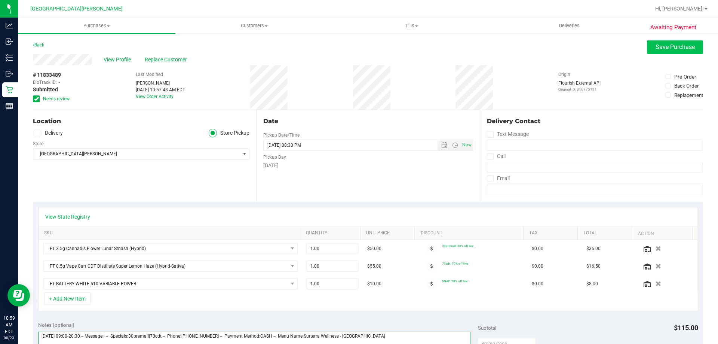
type textarea "Saturday 08/23/2025 09:00-20:30 -- Message: -- Specials:30premall|70cdt -- Phon…"
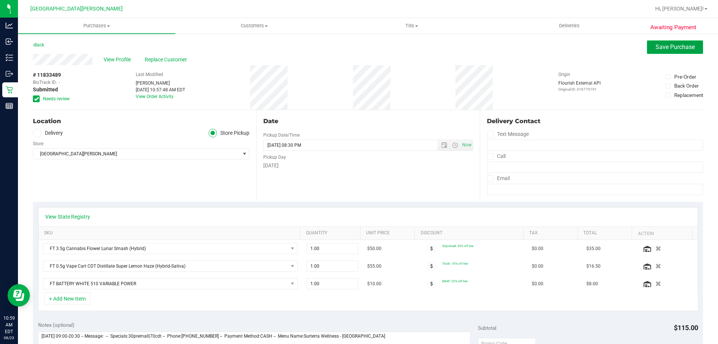
click at [684, 50] on span "Save Purchase" at bounding box center [674, 46] width 39 height 7
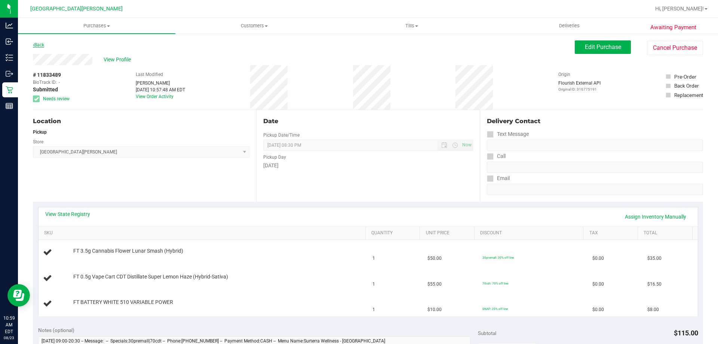
click at [40, 45] on link "Back" at bounding box center [38, 44] width 11 height 5
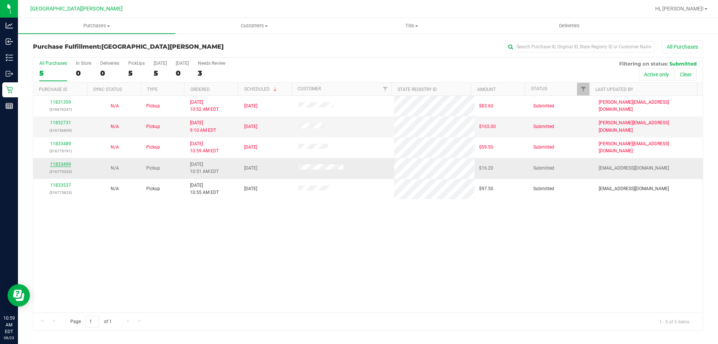
click at [64, 162] on link "11833499" at bounding box center [60, 164] width 21 height 5
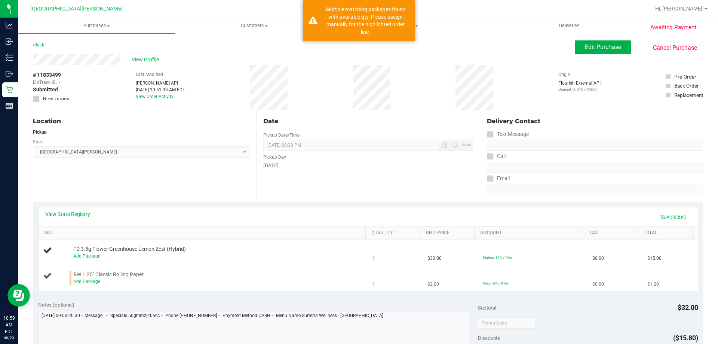
click at [88, 279] on link "Add Package" at bounding box center [86, 281] width 27 height 5
click at [95, 279] on span "Select Package" at bounding box center [149, 283] width 150 height 10
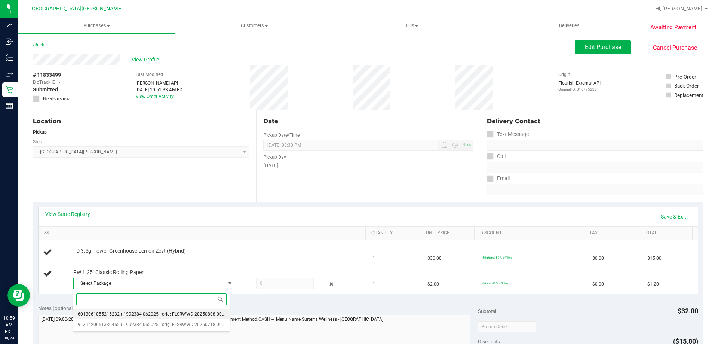
click at [105, 313] on span "6013061055215232" at bounding box center [99, 313] width 42 height 5
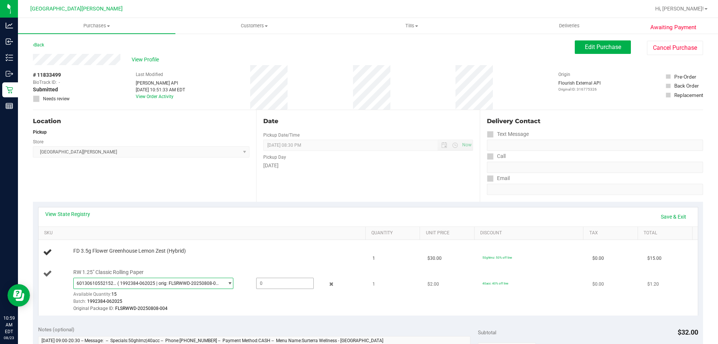
click at [262, 279] on span at bounding box center [285, 282] width 58 height 11
type input "1"
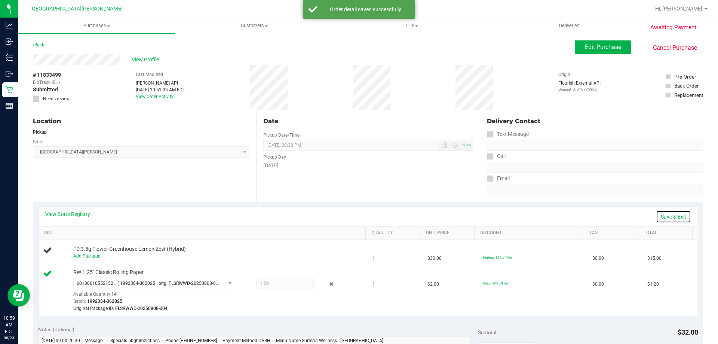
click at [676, 219] on link "Save & Exit" at bounding box center [673, 216] width 35 height 13
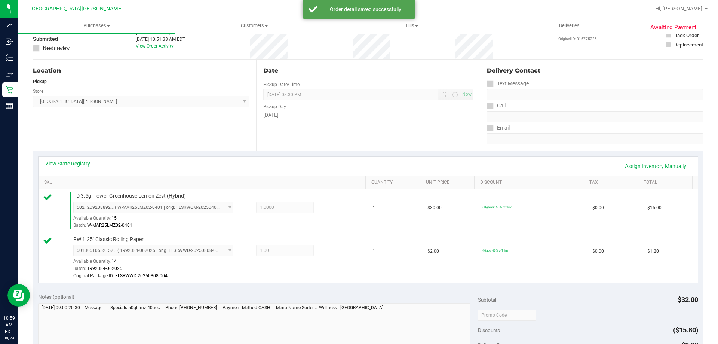
scroll to position [150, 0]
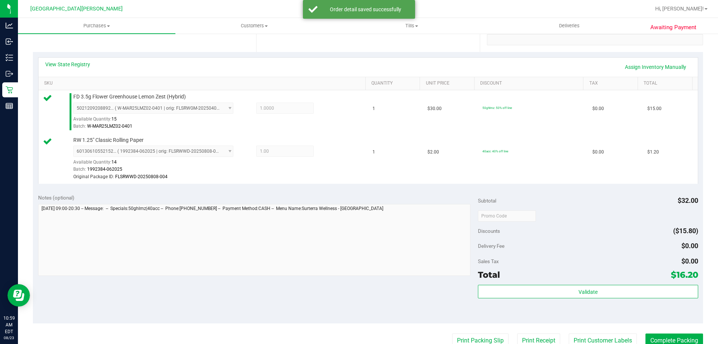
click at [600, 282] on div "Subtotal $32.00 Discounts ($15.80) Delivery Fee $0.00 Sales Tax $0.00 Total $16…" at bounding box center [588, 256] width 220 height 125
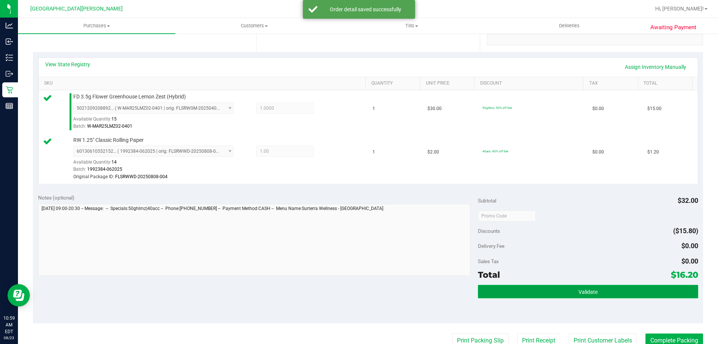
click at [600, 289] on button "Validate" at bounding box center [588, 291] width 220 height 13
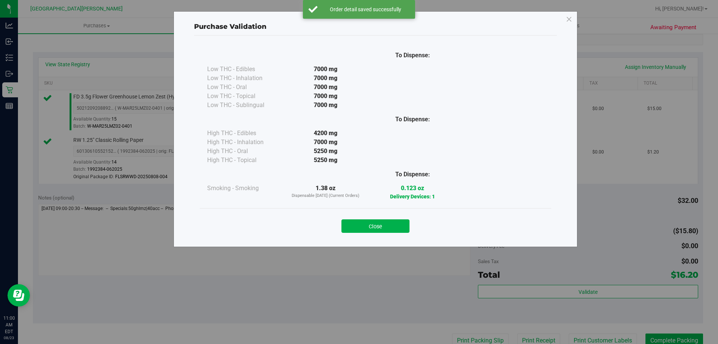
click at [429, 244] on div "Purchase Validation To Dispense: Low THC - Edibles 7000 mg" at bounding box center [376, 129] width 404 height 236
click at [385, 226] on button "Close" at bounding box center [375, 225] width 68 height 13
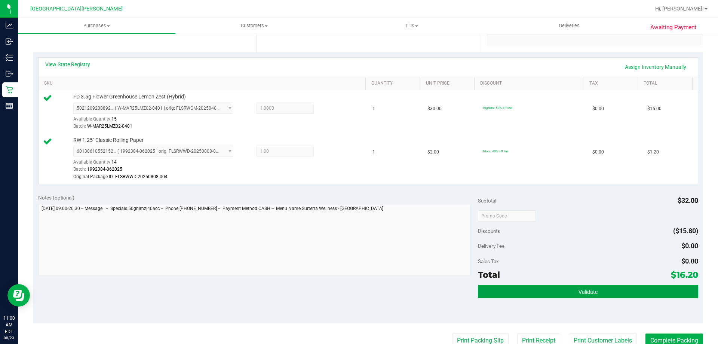
click at [552, 291] on button "Validate" at bounding box center [588, 291] width 220 height 13
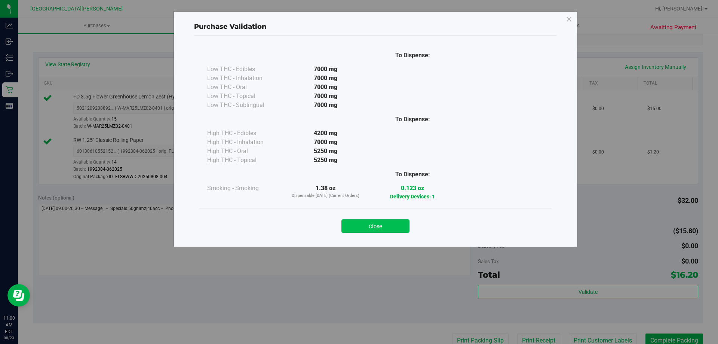
click at [380, 229] on button "Close" at bounding box center [375, 225] width 68 height 13
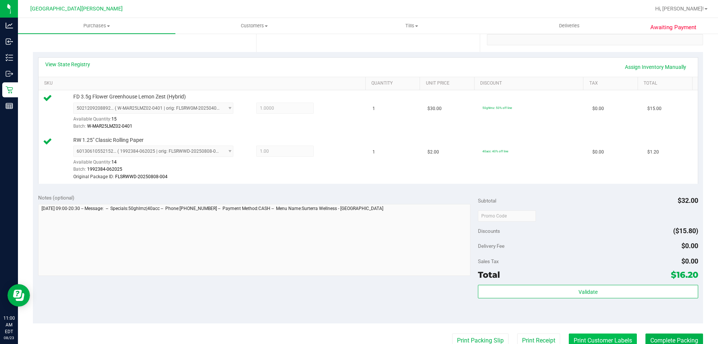
click at [602, 336] on button "Print Customer Labels" at bounding box center [603, 340] width 68 height 14
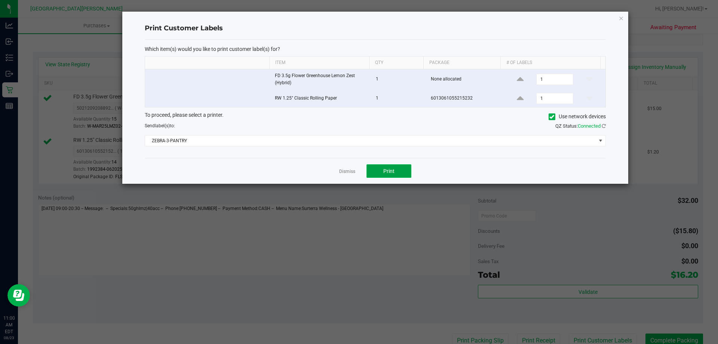
click at [402, 173] on button "Print" at bounding box center [388, 170] width 45 height 13
click at [353, 169] on link "Dismiss" at bounding box center [347, 171] width 16 height 6
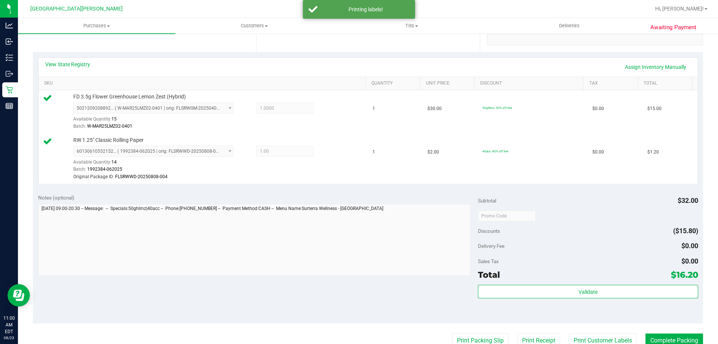
scroll to position [153, 0]
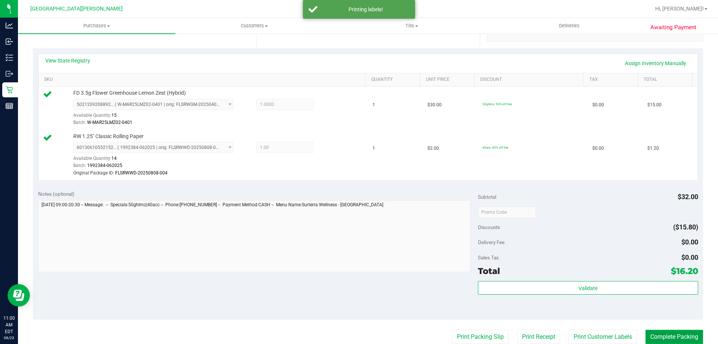
click at [678, 336] on button "Complete Packing" at bounding box center [674, 336] width 58 height 14
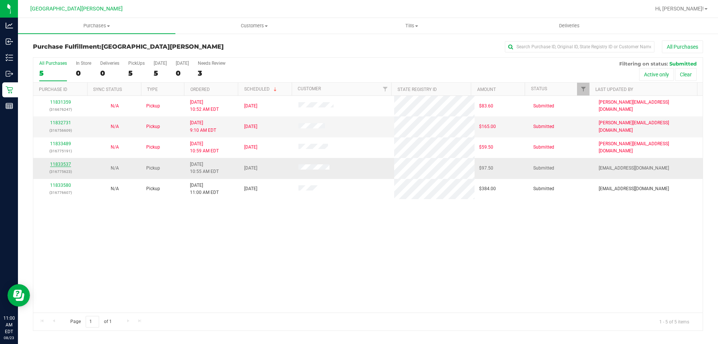
click at [65, 163] on link "11833537" at bounding box center [60, 164] width 21 height 5
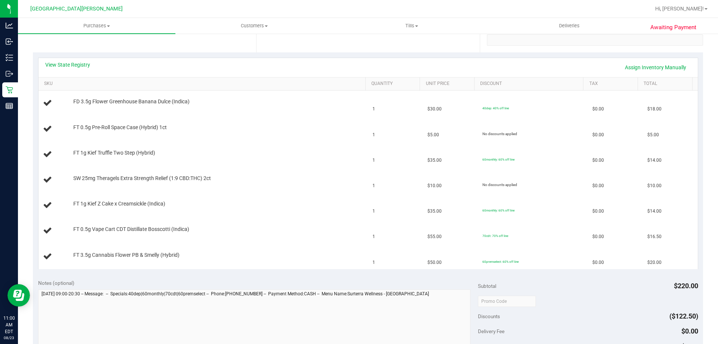
scroll to position [150, 0]
click at [74, 60] on div "View State Registry Assign Inventory Manually" at bounding box center [368, 67] width 659 height 19
click at [72, 64] on link "View State Registry" at bounding box center [67, 64] width 45 height 7
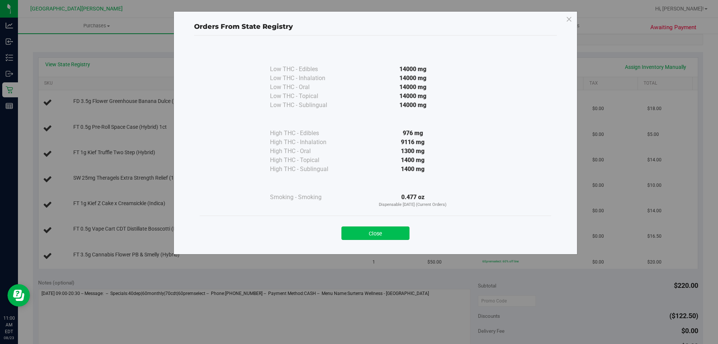
click at [384, 232] on button "Close" at bounding box center [375, 232] width 68 height 13
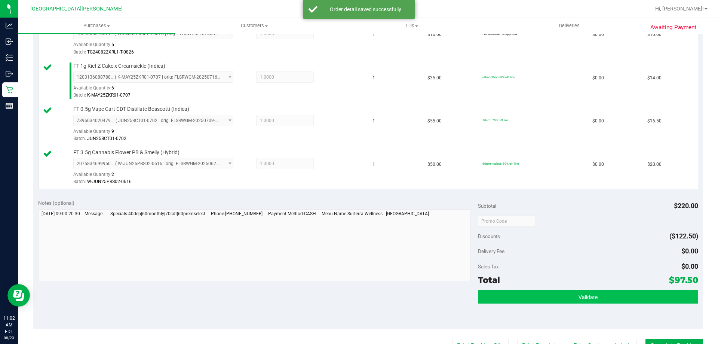
scroll to position [411, 0]
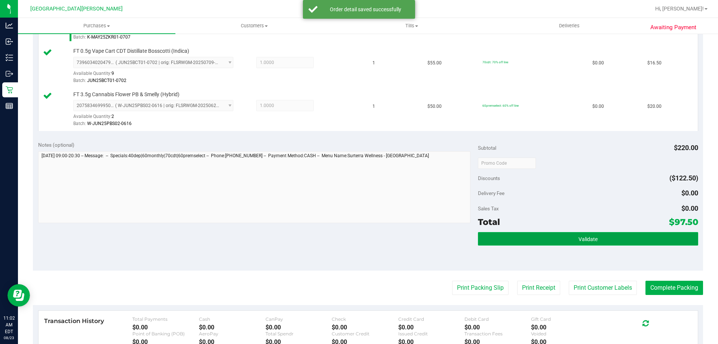
click at [581, 232] on button "Validate" at bounding box center [588, 238] width 220 height 13
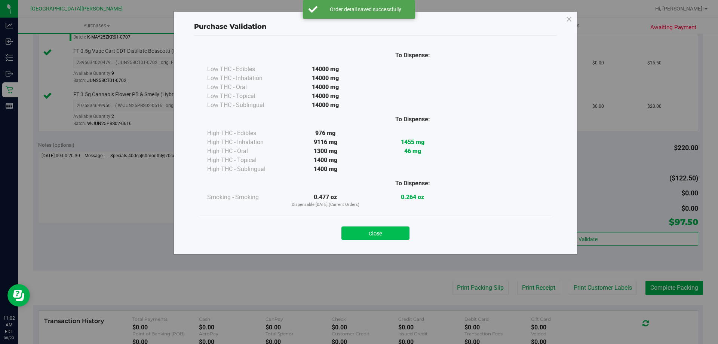
click at [368, 229] on button "Close" at bounding box center [375, 232] width 68 height 13
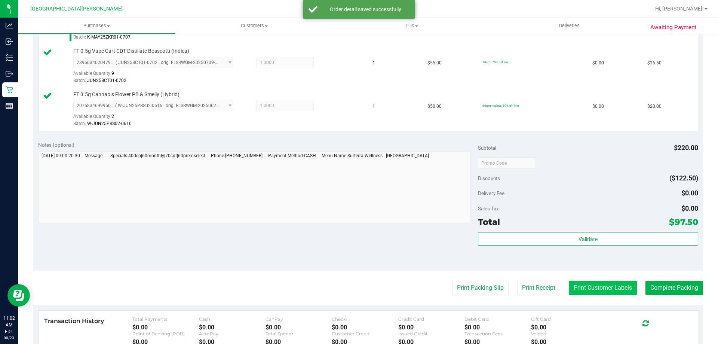
click at [599, 287] on button "Print Customer Labels" at bounding box center [603, 287] width 68 height 14
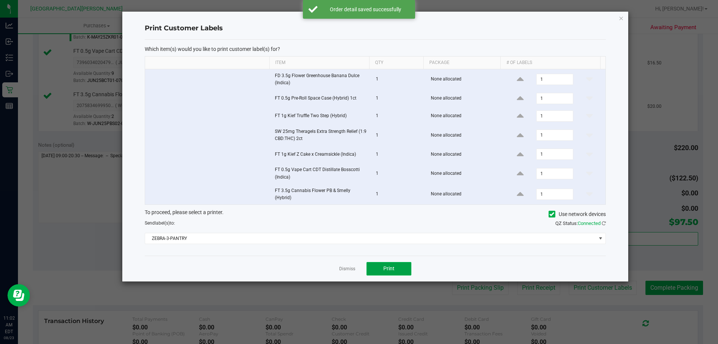
click at [396, 271] on button "Print" at bounding box center [388, 268] width 45 height 13
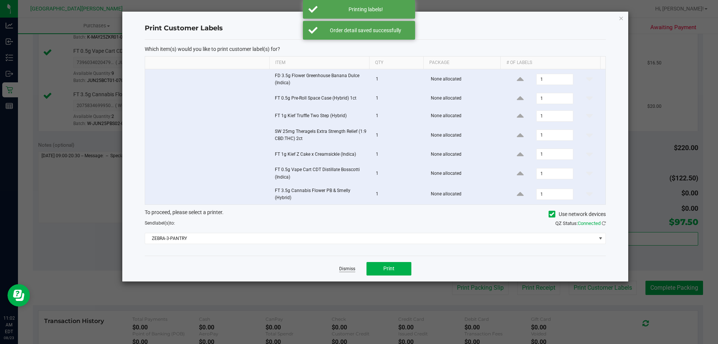
click at [349, 271] on link "Dismiss" at bounding box center [347, 268] width 16 height 6
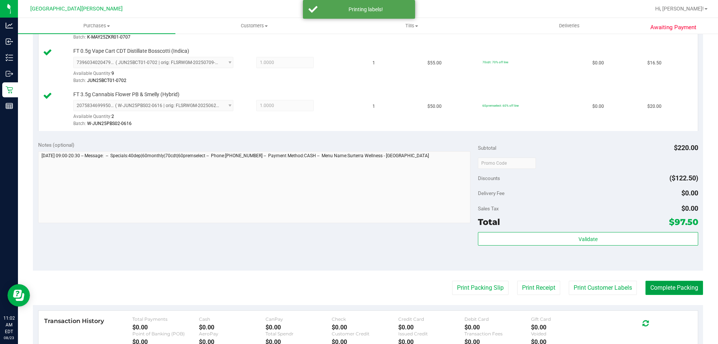
click at [666, 293] on button "Complete Packing" at bounding box center [674, 287] width 58 height 14
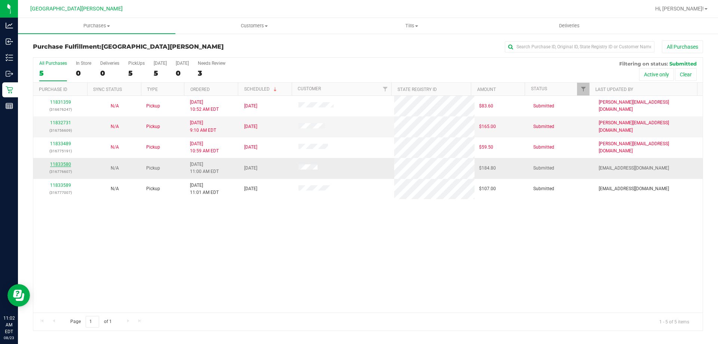
click at [63, 165] on link "11833580" at bounding box center [60, 164] width 21 height 5
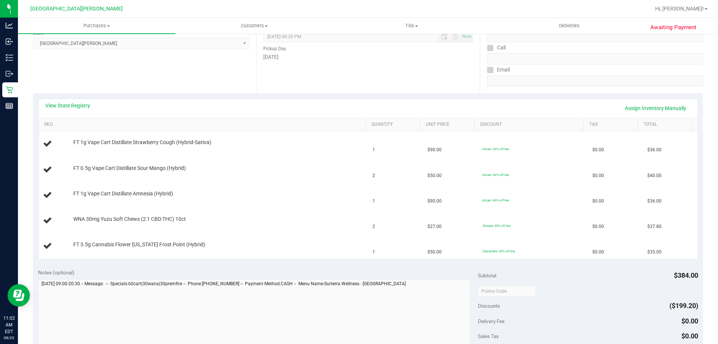
scroll to position [112, 0]
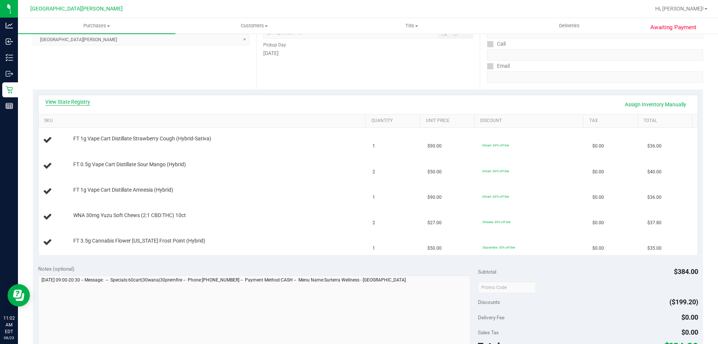
click at [72, 99] on link "View State Registry" at bounding box center [67, 101] width 45 height 7
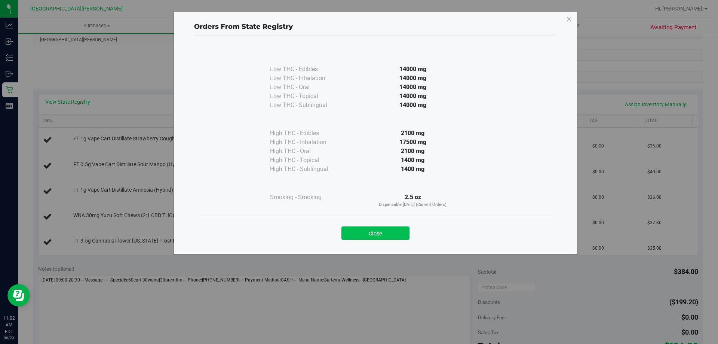
click at [391, 232] on button "Close" at bounding box center [375, 232] width 68 height 13
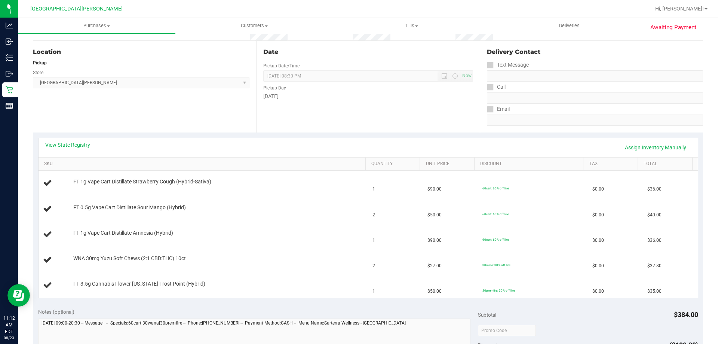
scroll to position [0, 0]
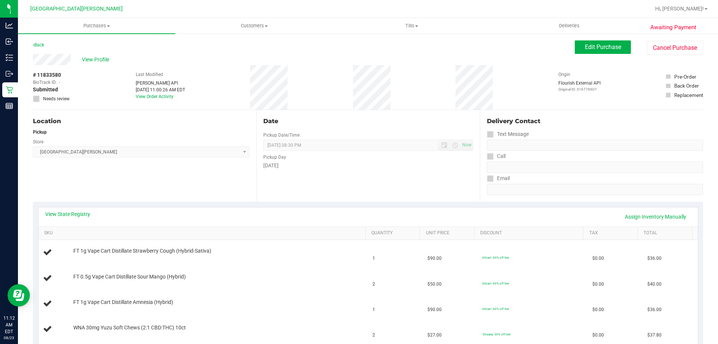
click at [36, 42] on div "Back" at bounding box center [38, 44] width 11 height 9
click at [36, 43] on link "Back" at bounding box center [38, 44] width 11 height 5
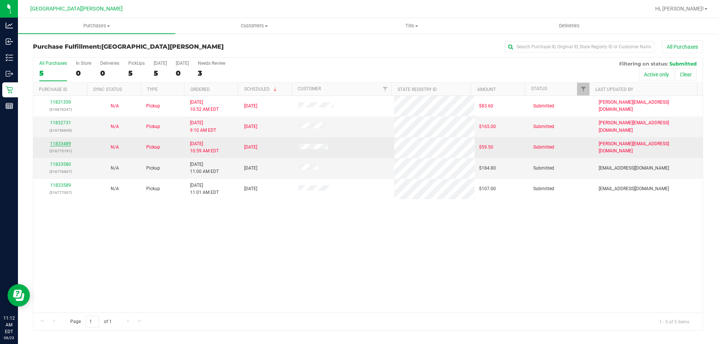
click at [53, 142] on link "11833489" at bounding box center [60, 143] width 21 height 5
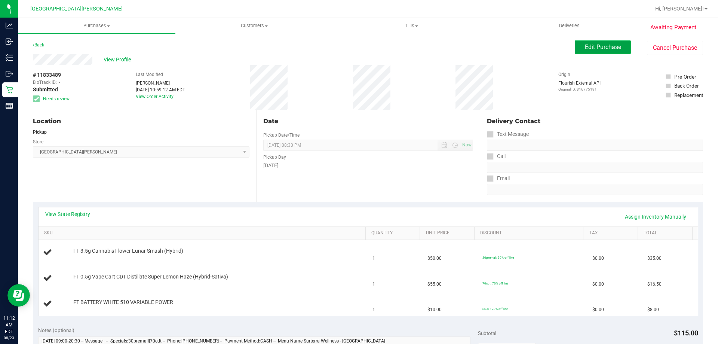
click at [608, 50] on span "Edit Purchase" at bounding box center [603, 46] width 36 height 7
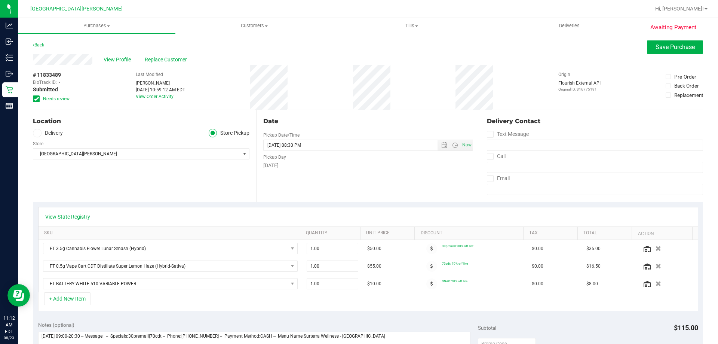
click at [38, 99] on icon at bounding box center [36, 99] width 5 height 0
click at [0, 0] on input "Needs review" at bounding box center [0, 0] width 0 height 0
click at [669, 47] on span "Save Purchase" at bounding box center [674, 46] width 39 height 7
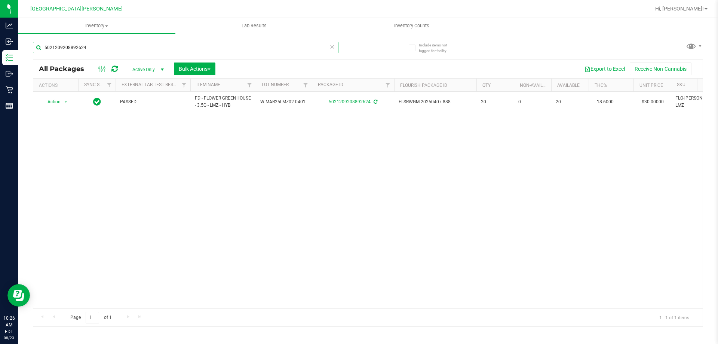
click at [80, 45] on input "5021209208892624" at bounding box center [185, 47] width 305 height 11
click at [104, 52] on input "5021209208892624" at bounding box center [185, 47] width 305 height 11
type input "5"
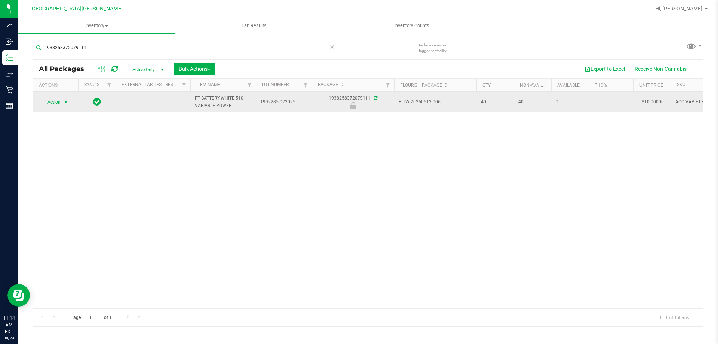
type input "1938258372079111"
click at [68, 101] on span "select" at bounding box center [66, 102] width 6 height 6
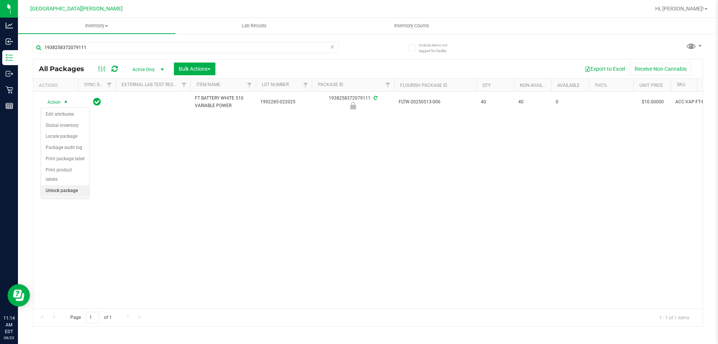
click at [60, 185] on li "Unlock package" at bounding box center [65, 190] width 48 height 11
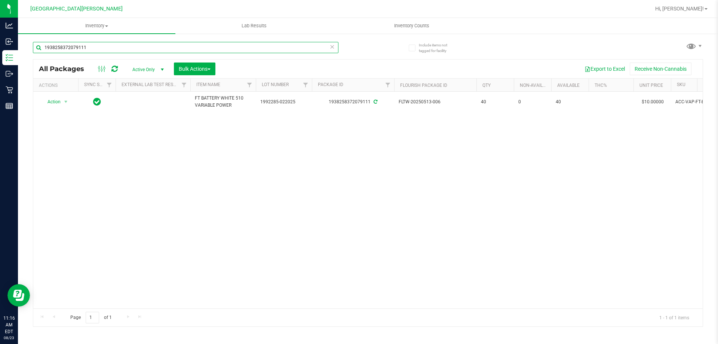
click at [92, 49] on input "1938258372079111" at bounding box center [185, 47] width 305 height 11
type input "1"
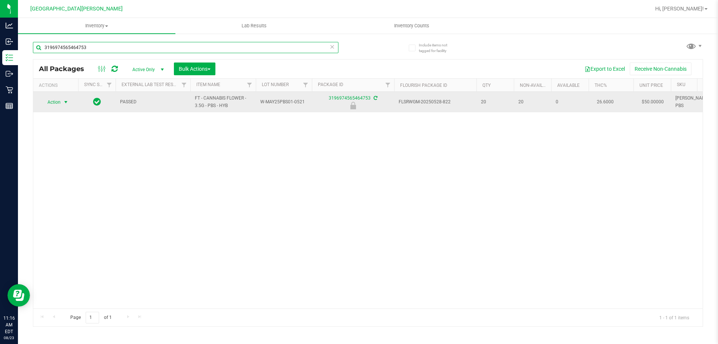
type input "3196974565464753"
click at [60, 103] on span "Action" at bounding box center [51, 102] width 20 height 10
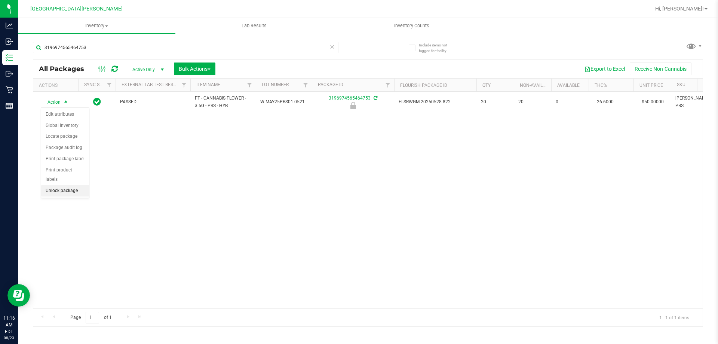
click at [55, 185] on li "Unlock package" at bounding box center [65, 190] width 48 height 11
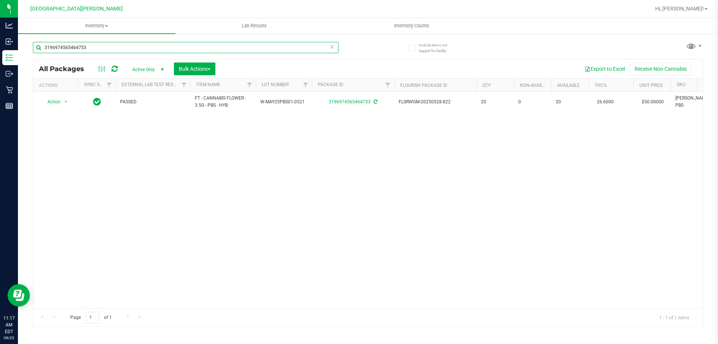
click at [97, 43] on input "3196974565464753" at bounding box center [185, 47] width 305 height 11
type input "3"
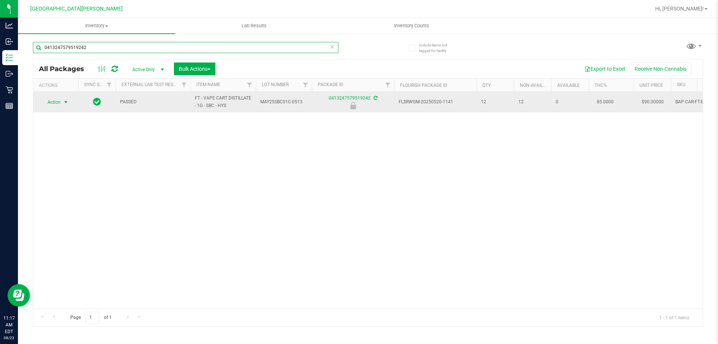
type input "0413247579519242"
click at [62, 100] on span "select" at bounding box center [65, 102] width 9 height 10
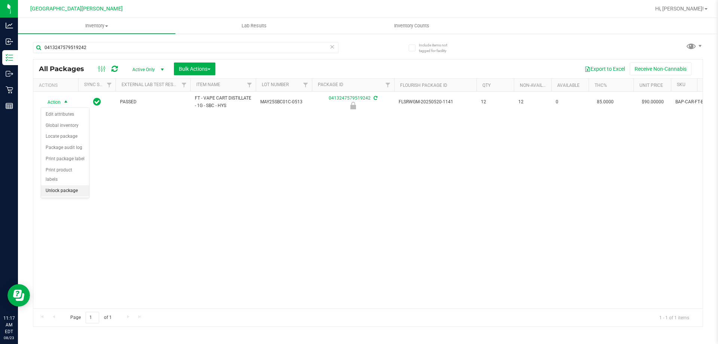
click at [56, 185] on li "Unlock package" at bounding box center [65, 190] width 48 height 11
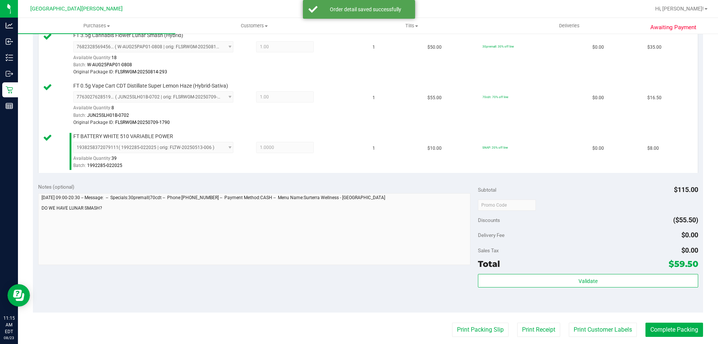
scroll to position [224, 0]
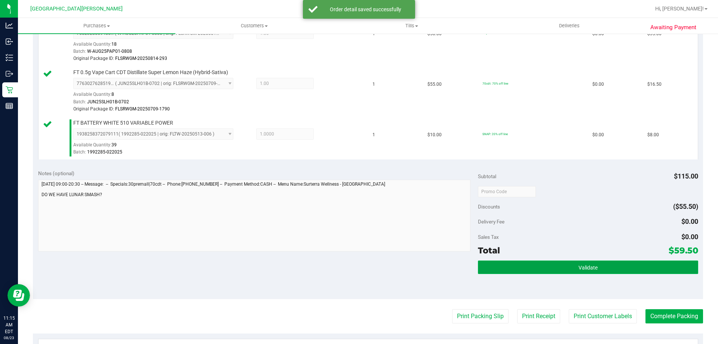
click at [556, 272] on button "Validate" at bounding box center [588, 266] width 220 height 13
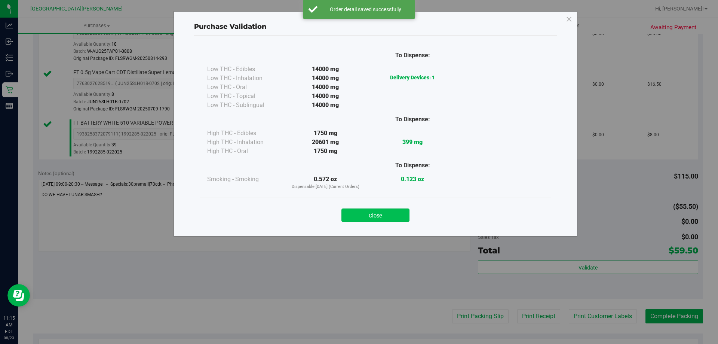
click at [407, 214] on button "Close" at bounding box center [375, 214] width 68 height 13
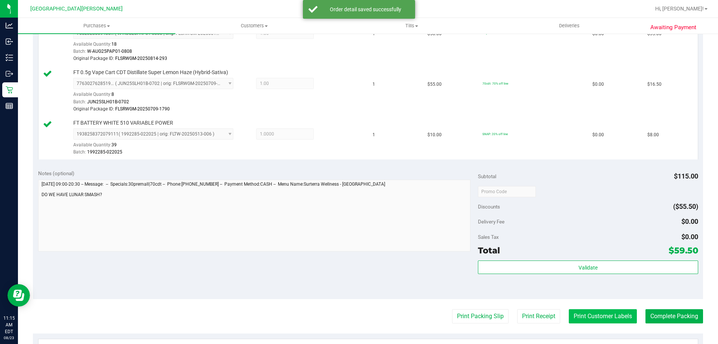
click at [598, 317] on button "Print Customer Labels" at bounding box center [603, 316] width 68 height 14
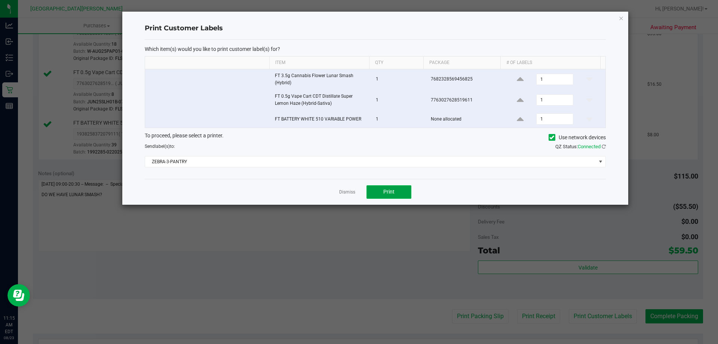
click at [391, 193] on span "Print" at bounding box center [388, 191] width 11 height 6
click at [347, 195] on link "Dismiss" at bounding box center [347, 192] width 16 height 6
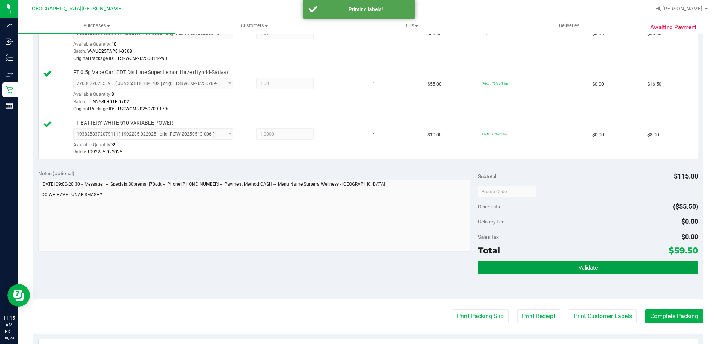
click at [556, 264] on button "Validate" at bounding box center [588, 266] width 220 height 13
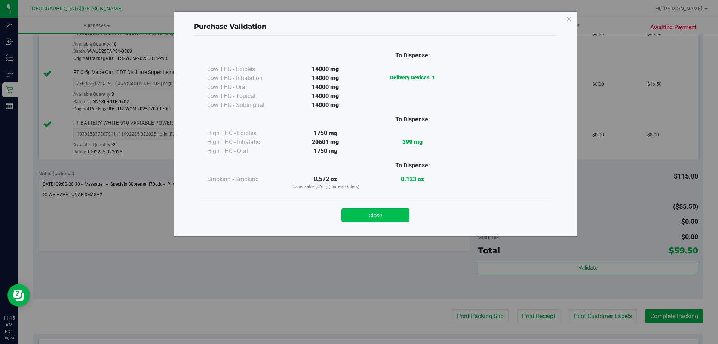
click at [381, 214] on button "Close" at bounding box center [375, 214] width 68 height 13
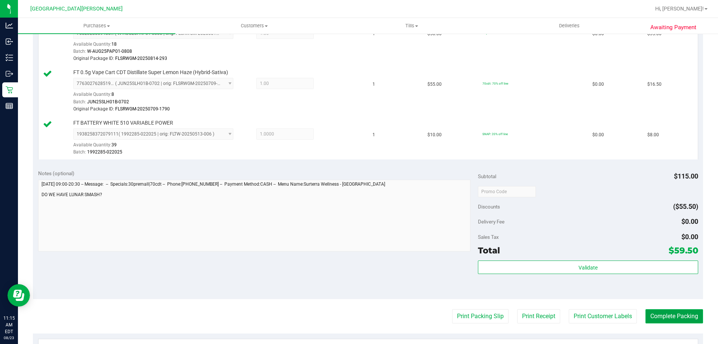
click at [673, 318] on button "Complete Packing" at bounding box center [674, 316] width 58 height 14
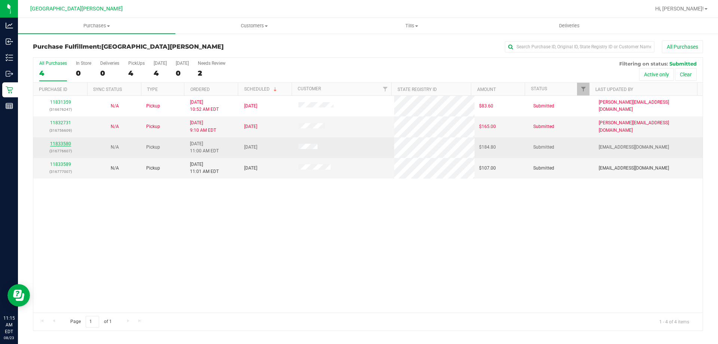
click at [60, 143] on link "11833580" at bounding box center [60, 143] width 21 height 5
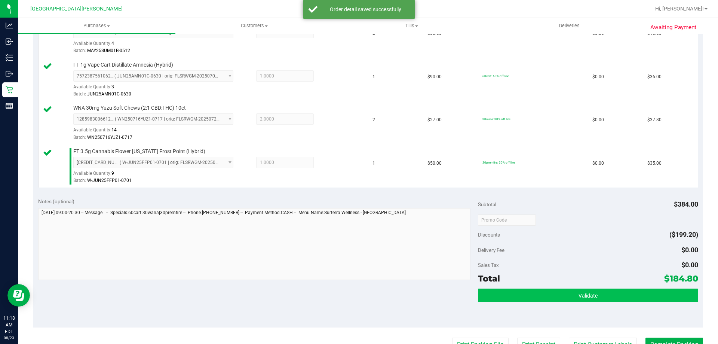
scroll to position [337, 0]
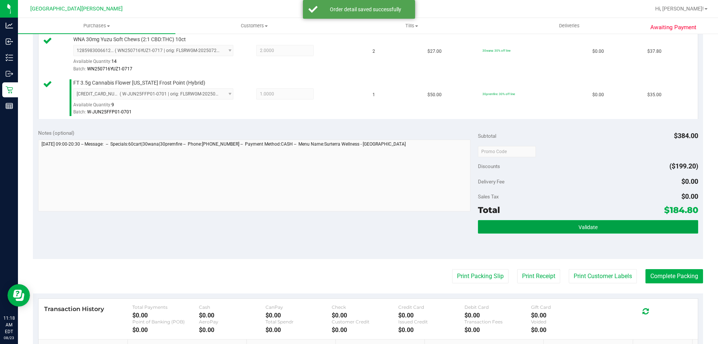
click at [545, 220] on button "Validate" at bounding box center [588, 226] width 220 height 13
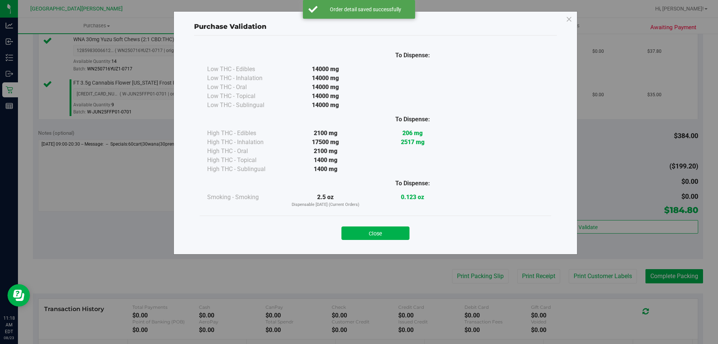
click at [391, 225] on div "Close" at bounding box center [375, 230] width 340 height 19
drag, startPoint x: 381, startPoint y: 231, endPoint x: 390, endPoint y: 231, distance: 8.2
click at [382, 231] on button "Close" at bounding box center [375, 232] width 68 height 13
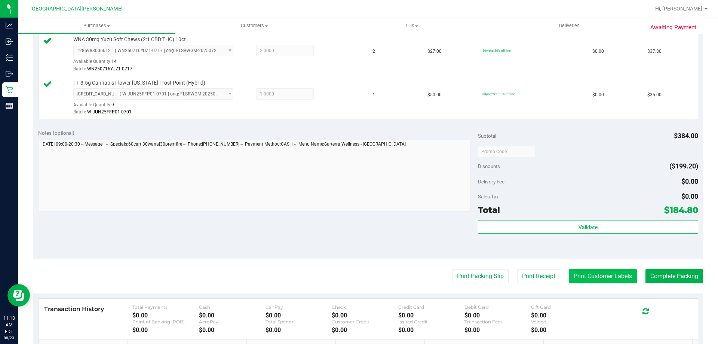
click at [589, 277] on button "Print Customer Labels" at bounding box center [603, 276] width 68 height 14
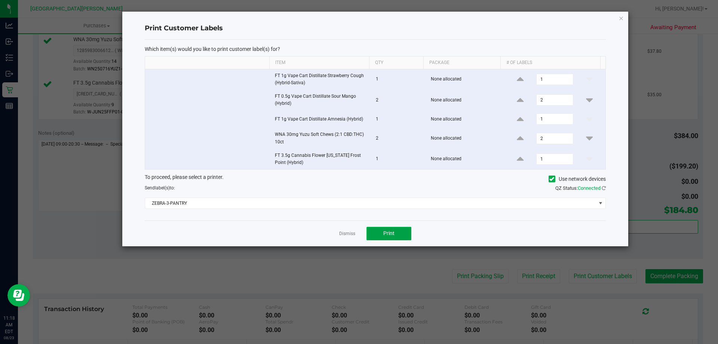
click at [391, 230] on button "Print" at bounding box center [388, 233] width 45 height 13
click at [352, 233] on link "Dismiss" at bounding box center [347, 233] width 16 height 6
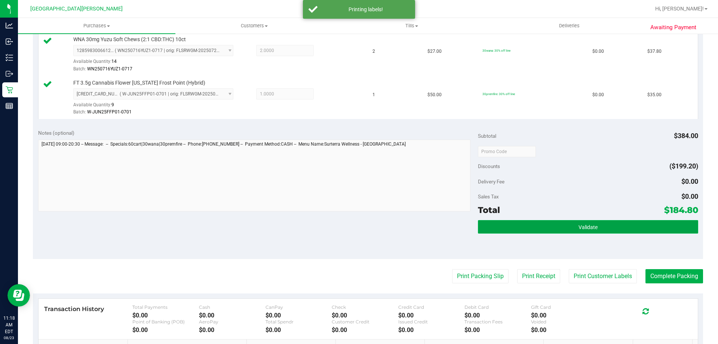
click at [595, 230] on button "Validate" at bounding box center [588, 226] width 220 height 13
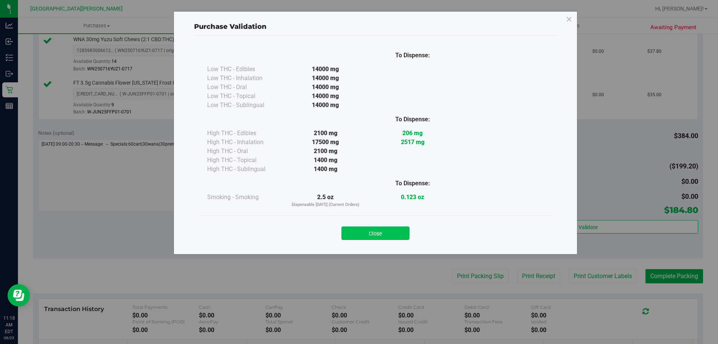
click at [395, 234] on button "Close" at bounding box center [375, 232] width 68 height 13
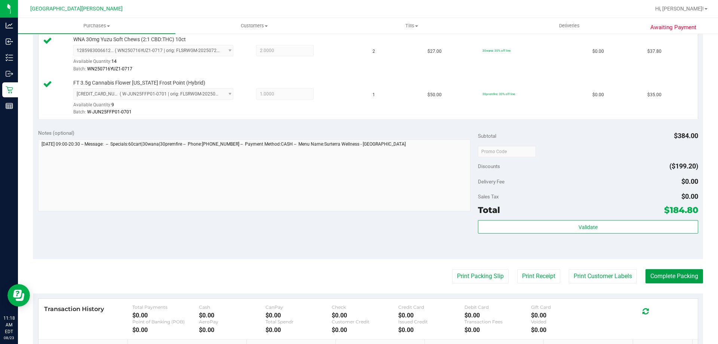
drag, startPoint x: 649, startPoint y: 277, endPoint x: 660, endPoint y: 264, distance: 17.2
click at [651, 276] on button "Complete Packing" at bounding box center [674, 276] width 58 height 14
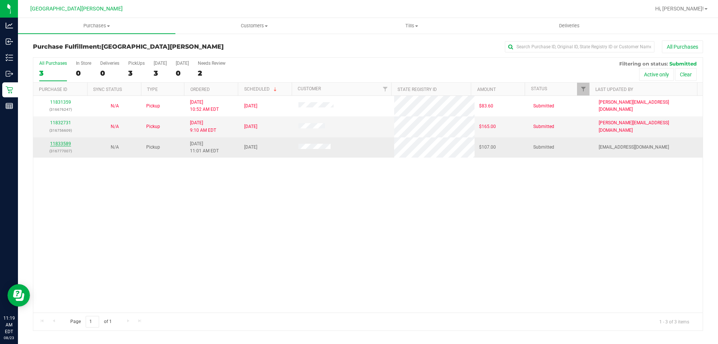
click at [58, 144] on link "11833589" at bounding box center [60, 143] width 21 height 5
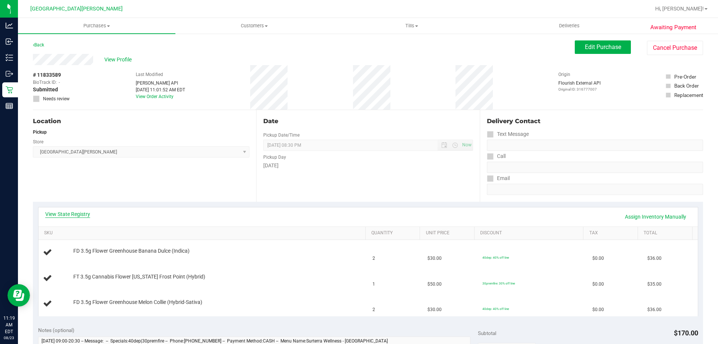
click at [69, 214] on link "View State Registry" at bounding box center [67, 213] width 45 height 7
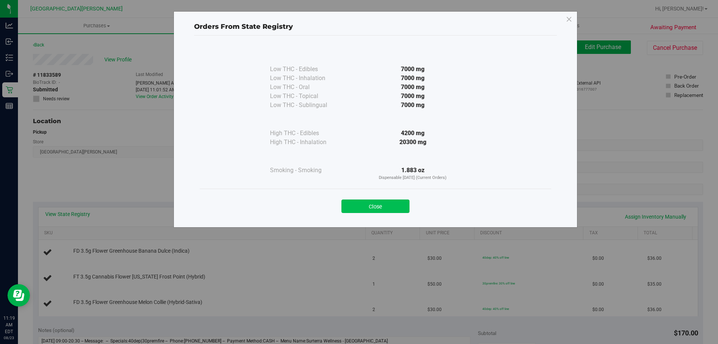
click at [398, 203] on button "Close" at bounding box center [375, 205] width 68 height 13
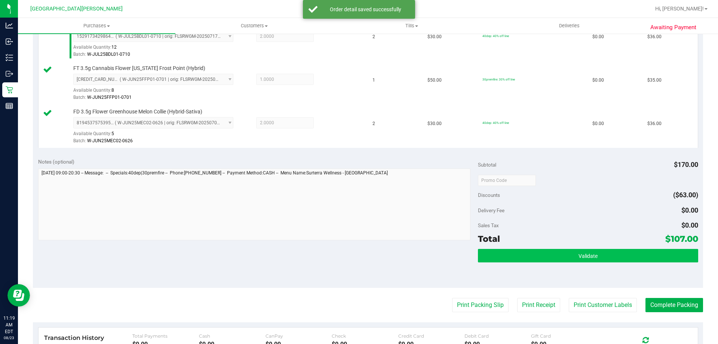
scroll to position [262, 0]
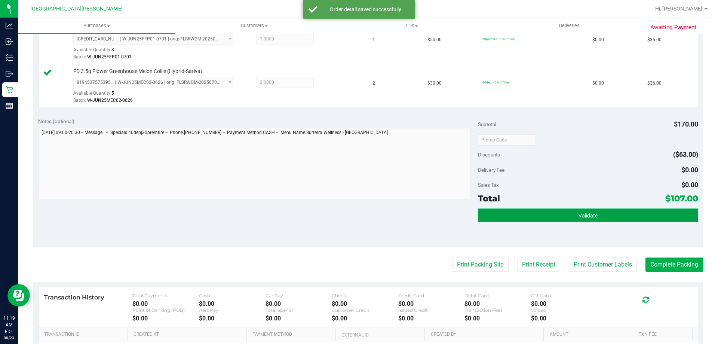
click at [560, 215] on button "Validate" at bounding box center [588, 214] width 220 height 13
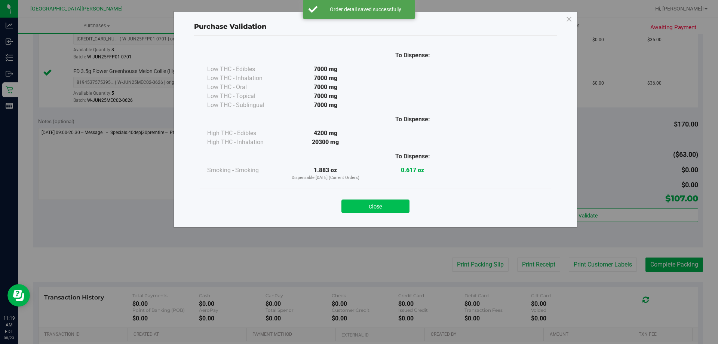
click at [402, 210] on button "Close" at bounding box center [375, 205] width 68 height 13
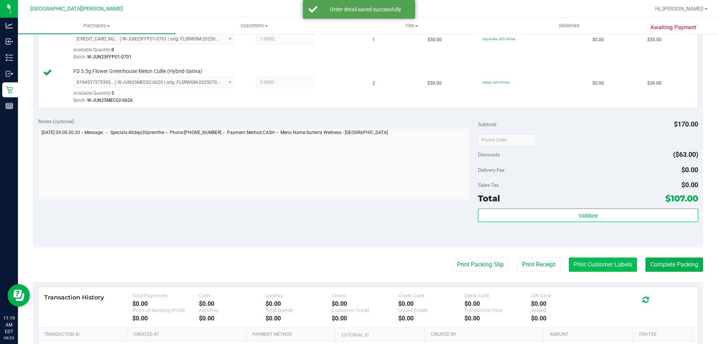
click at [612, 267] on button "Print Customer Labels" at bounding box center [603, 264] width 68 height 14
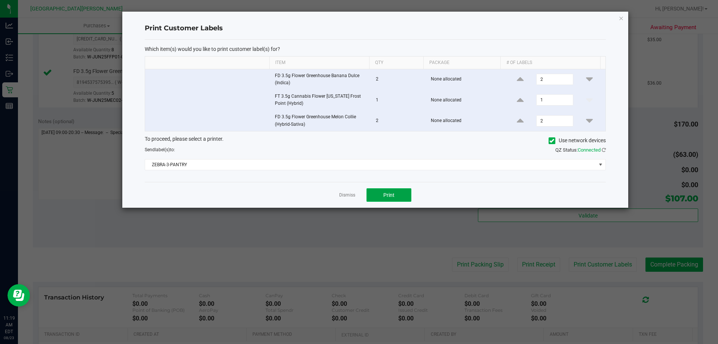
click at [399, 199] on button "Print" at bounding box center [388, 194] width 45 height 13
drag, startPoint x: 343, startPoint y: 194, endPoint x: 505, endPoint y: 226, distance: 165.1
click at [344, 194] on link "Dismiss" at bounding box center [347, 195] width 16 height 6
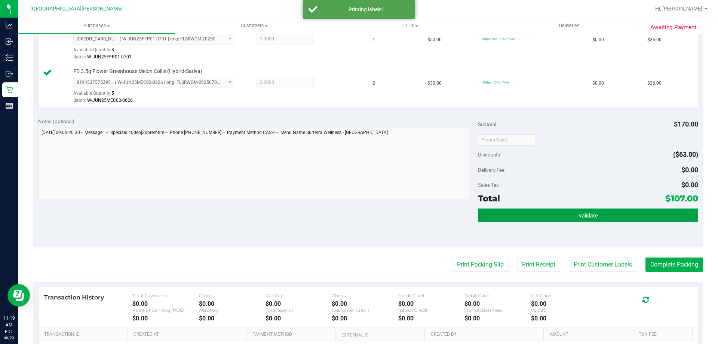
click at [634, 214] on button "Validate" at bounding box center [588, 214] width 220 height 13
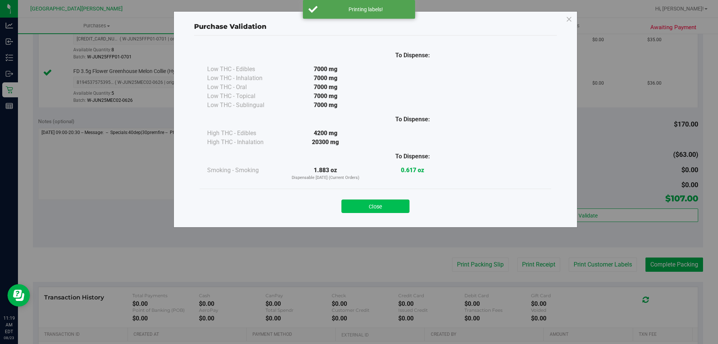
click at [385, 207] on button "Close" at bounding box center [375, 205] width 68 height 13
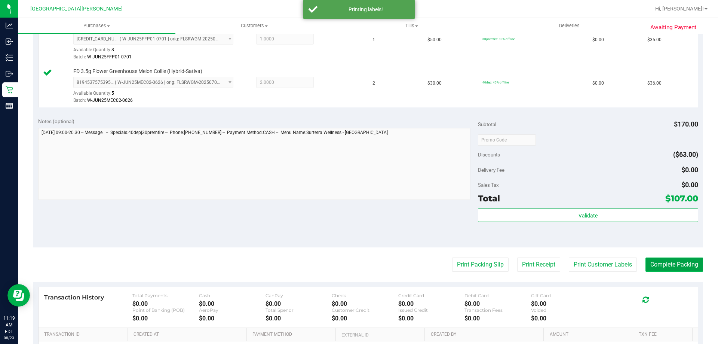
click at [682, 267] on button "Complete Packing" at bounding box center [674, 264] width 58 height 14
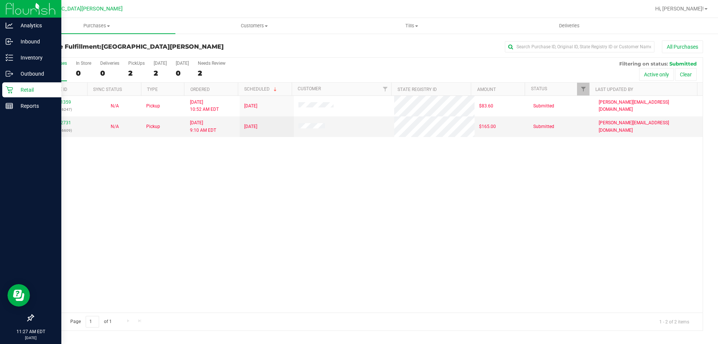
click at [10, 88] on icon at bounding box center [9, 89] width 7 height 7
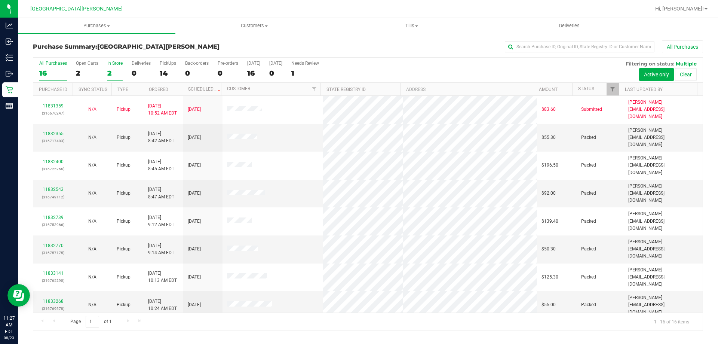
click at [108, 72] on div "2" at bounding box center [114, 73] width 15 height 9
click at [0, 0] on input "In Store 2" at bounding box center [0, 0] width 0 height 0
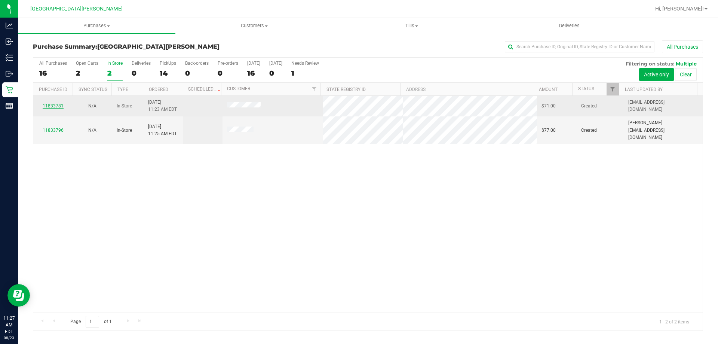
click at [54, 108] on link "11833781" at bounding box center [53, 105] width 21 height 5
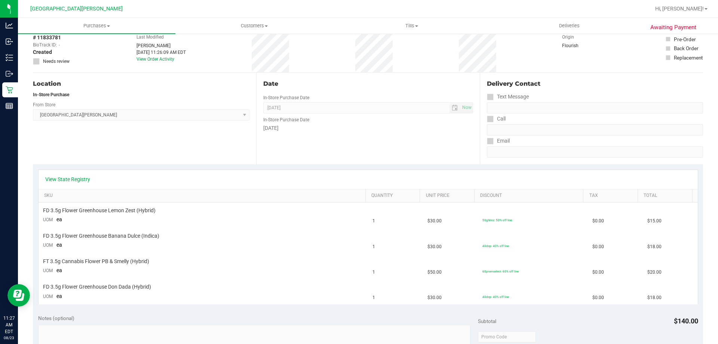
scroll to position [75, 0]
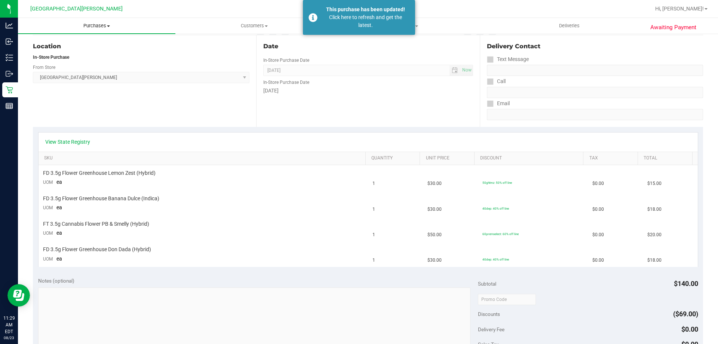
click at [84, 24] on span "Purchases" at bounding box center [96, 25] width 157 height 7
click at [76, 53] on li "Fulfillment" at bounding box center [96, 54] width 157 height 9
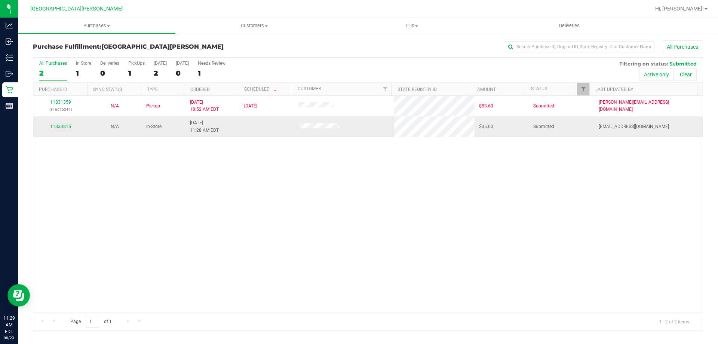
click at [64, 126] on link "11833815" at bounding box center [60, 126] width 21 height 5
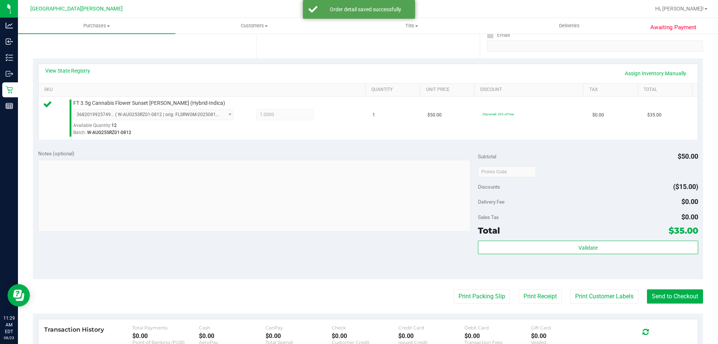
scroll to position [150, 0]
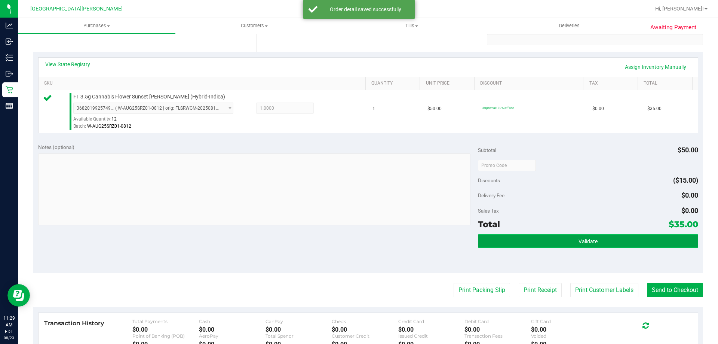
click at [586, 243] on span "Validate" at bounding box center [587, 241] width 19 height 6
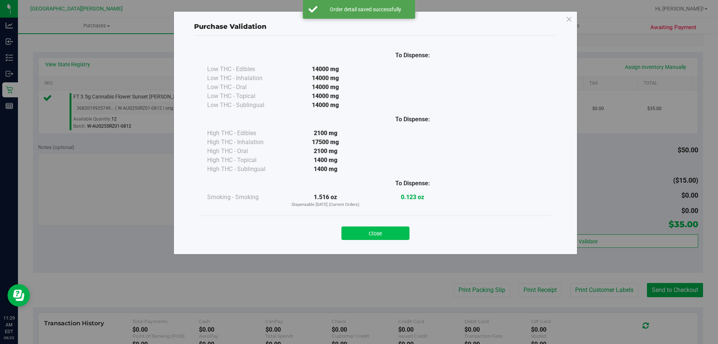
click at [378, 237] on button "Close" at bounding box center [375, 232] width 68 height 13
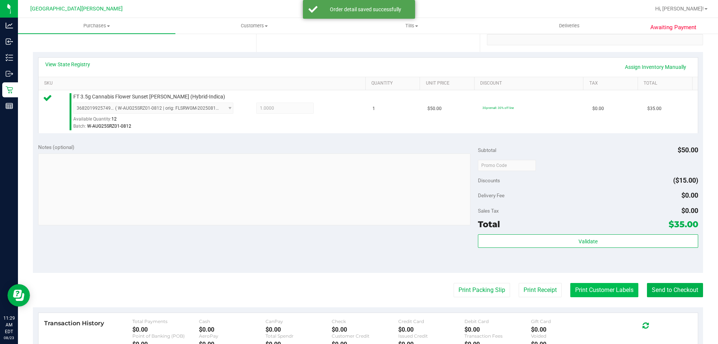
click at [584, 288] on button "Print Customer Labels" at bounding box center [604, 290] width 68 height 14
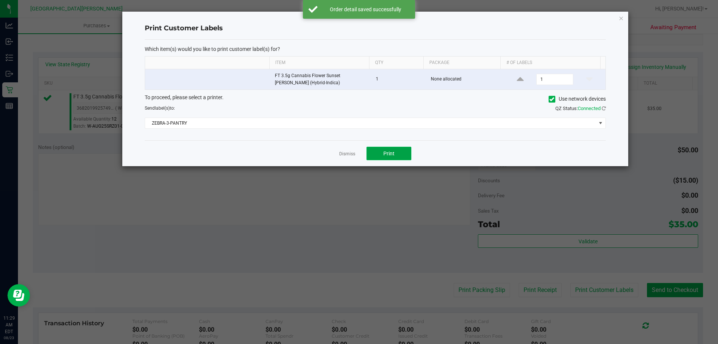
click at [386, 152] on span "Print" at bounding box center [388, 153] width 11 height 6
click at [352, 156] on link "Dismiss" at bounding box center [347, 154] width 16 height 6
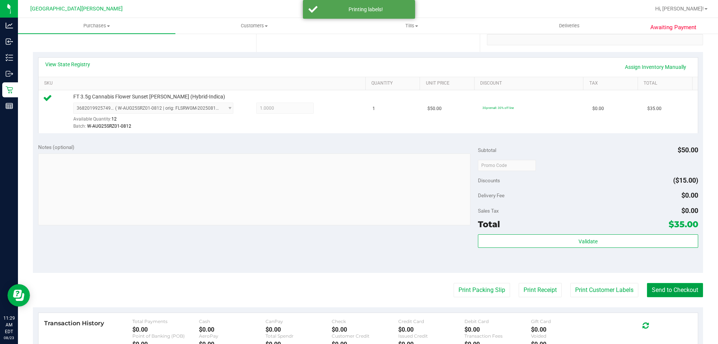
click at [677, 288] on button "Send to Checkout" at bounding box center [675, 290] width 56 height 14
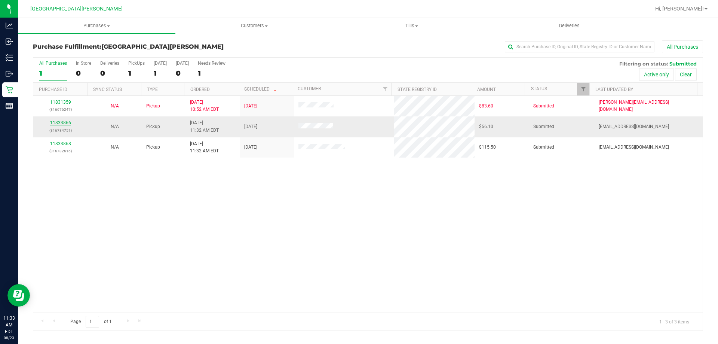
click at [61, 120] on link "11833866" at bounding box center [60, 122] width 21 height 5
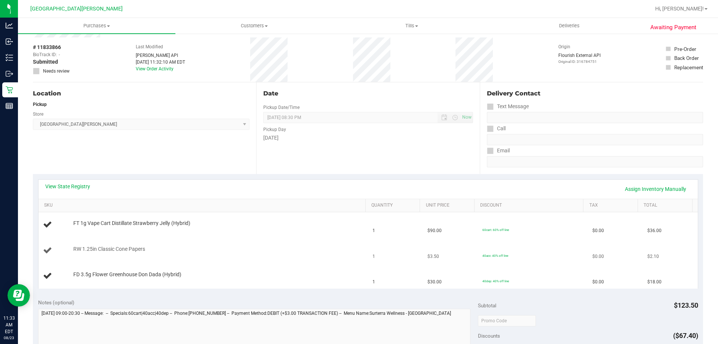
scroll to position [75, 0]
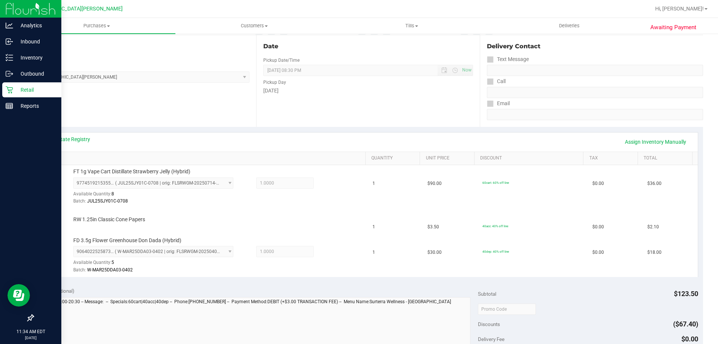
click at [15, 88] on p "Retail" at bounding box center [35, 89] width 45 height 9
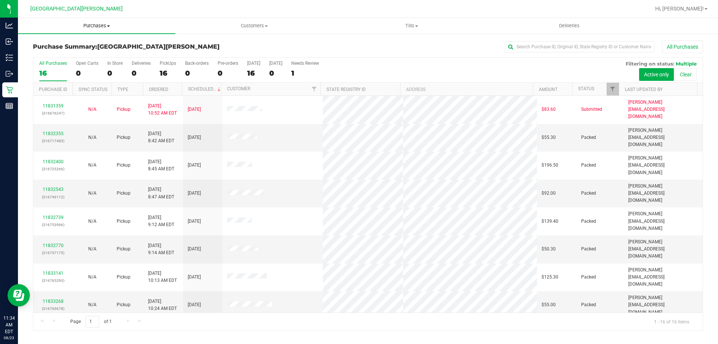
click at [88, 27] on span "Purchases" at bounding box center [96, 25] width 157 height 7
click at [77, 55] on li "Fulfillment" at bounding box center [96, 54] width 157 height 9
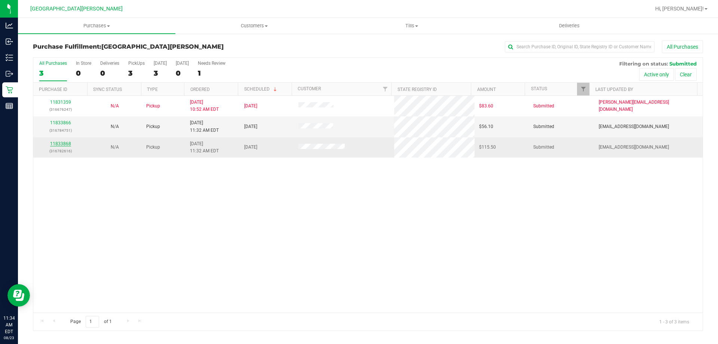
click at [53, 143] on link "11833868" at bounding box center [60, 143] width 21 height 5
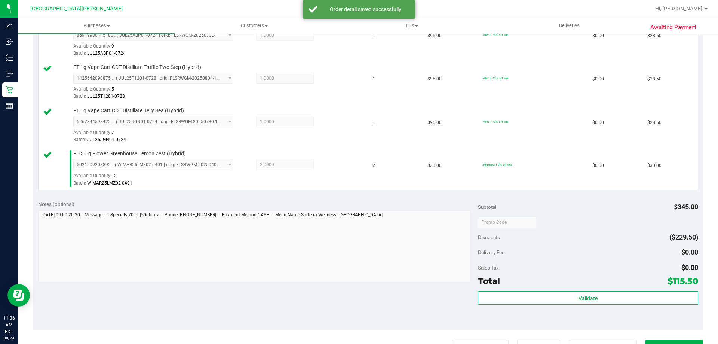
scroll to position [299, 0]
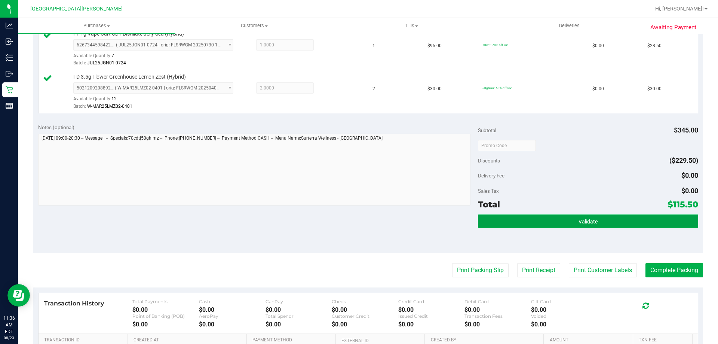
click at [550, 221] on button "Validate" at bounding box center [588, 220] width 220 height 13
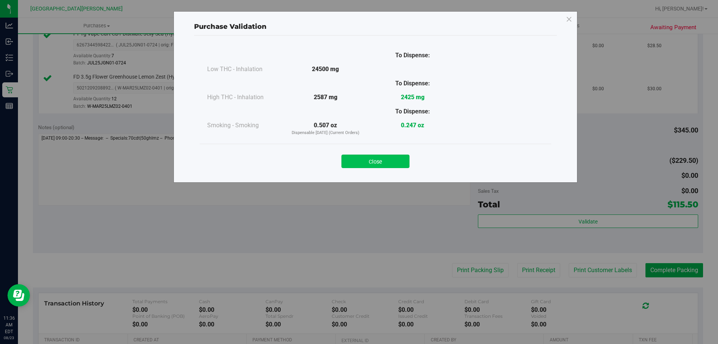
click at [387, 156] on button "Close" at bounding box center [375, 160] width 68 height 13
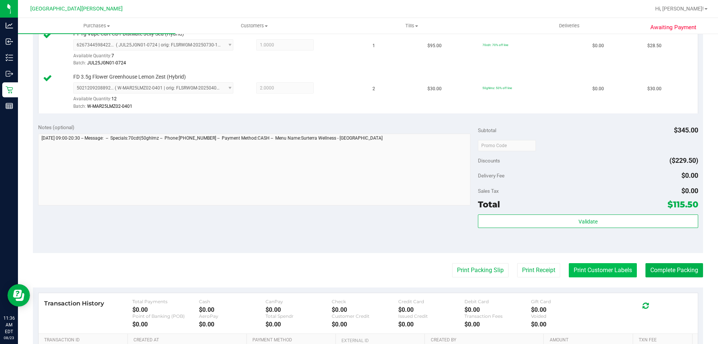
click at [617, 277] on button "Print Customer Labels" at bounding box center [603, 270] width 68 height 14
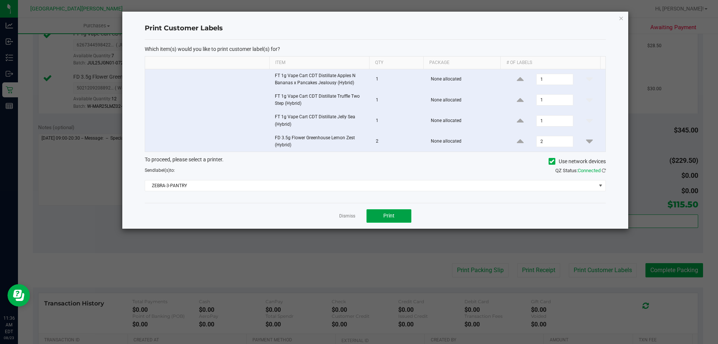
click at [393, 211] on button "Print" at bounding box center [388, 215] width 45 height 13
click at [355, 216] on div "Dismiss Print" at bounding box center [375, 216] width 461 height 26
click at [355, 216] on link "Dismiss" at bounding box center [347, 216] width 16 height 6
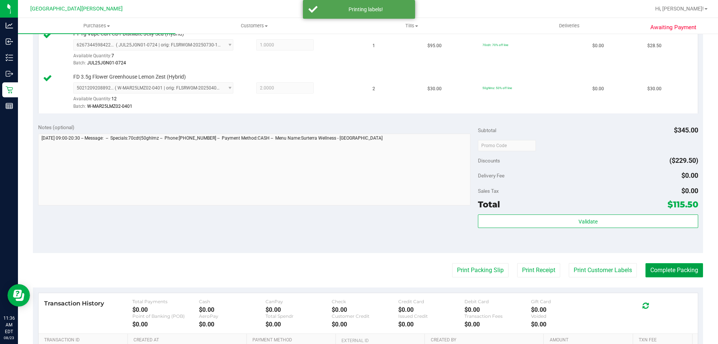
click at [664, 271] on button "Complete Packing" at bounding box center [674, 270] width 58 height 14
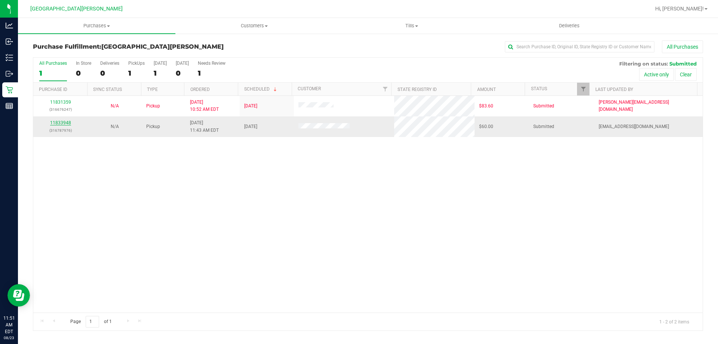
click at [61, 122] on link "11833948" at bounding box center [60, 122] width 21 height 5
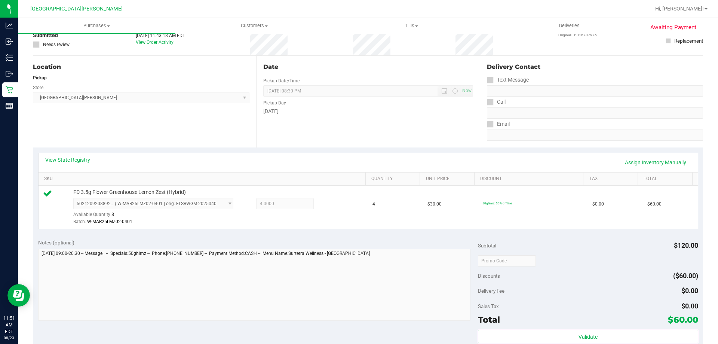
scroll to position [112, 0]
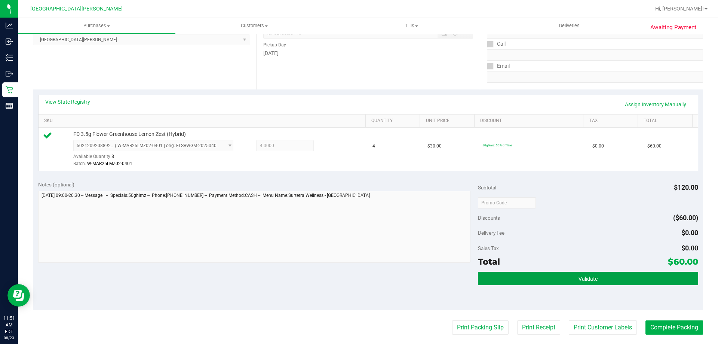
click at [622, 271] on button "Validate" at bounding box center [588, 277] width 220 height 13
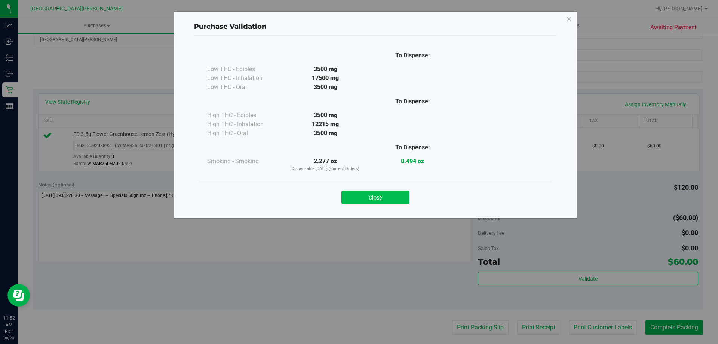
click at [394, 201] on button "Close" at bounding box center [375, 196] width 68 height 13
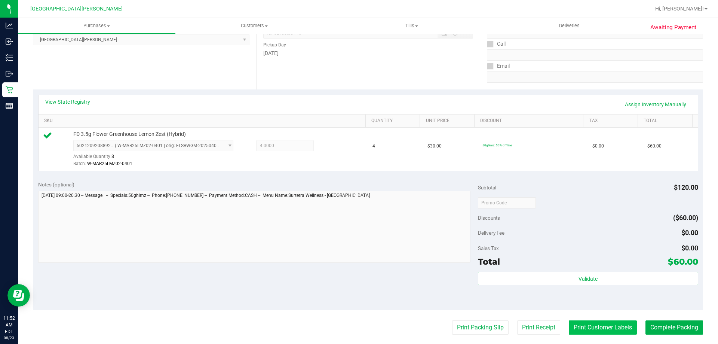
click at [618, 329] on button "Print Customer Labels" at bounding box center [603, 327] width 68 height 14
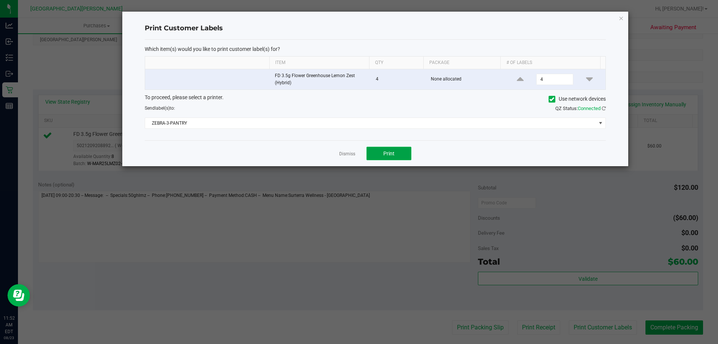
click at [391, 151] on span "Print" at bounding box center [388, 153] width 11 height 6
click at [351, 153] on link "Dismiss" at bounding box center [347, 154] width 16 height 6
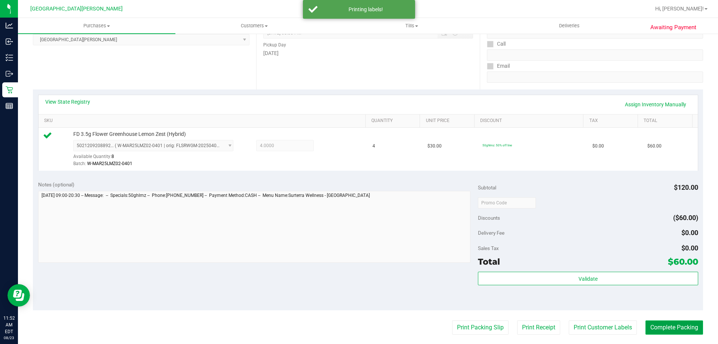
click at [649, 324] on button "Complete Packing" at bounding box center [674, 327] width 58 height 14
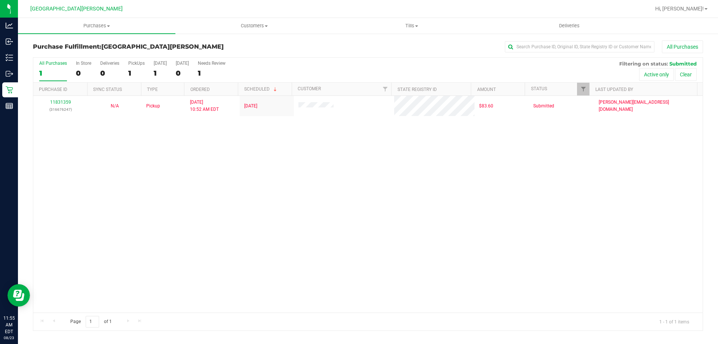
click at [172, 246] on div "11831359 (316676247) N/A Pickup 8/23/2025 10:52 AM EDT 8/23/2025 $83.60 Submitt…" at bounding box center [367, 204] width 669 height 217
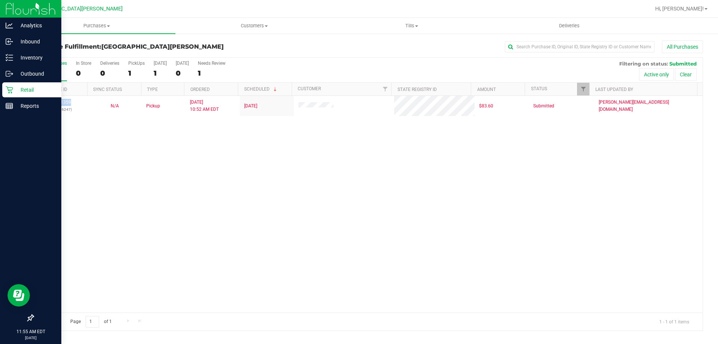
click at [30, 87] on p "Retail" at bounding box center [35, 89] width 45 height 9
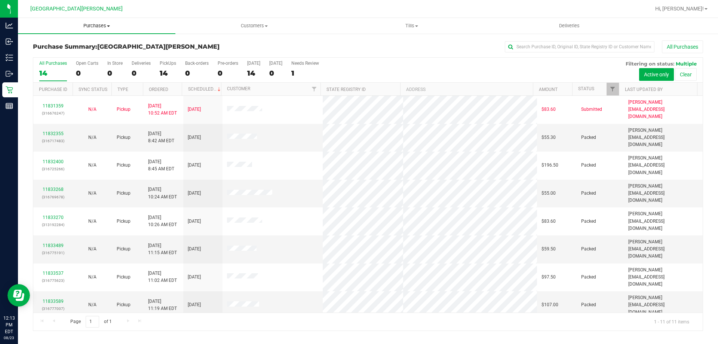
click at [99, 29] on uib-tab-heading "Purchases Summary of purchases Fulfillment All purchases" at bounding box center [96, 26] width 157 height 16
click at [84, 56] on li "Fulfillment" at bounding box center [96, 54] width 157 height 9
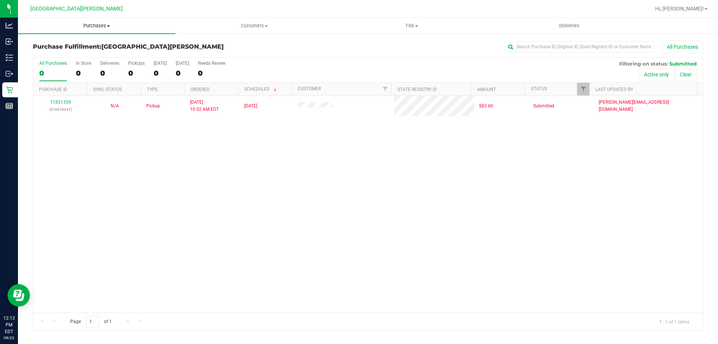
click at [98, 29] on span "Purchases" at bounding box center [96, 25] width 157 height 7
click at [95, 45] on li "Summary of purchases" at bounding box center [96, 45] width 157 height 9
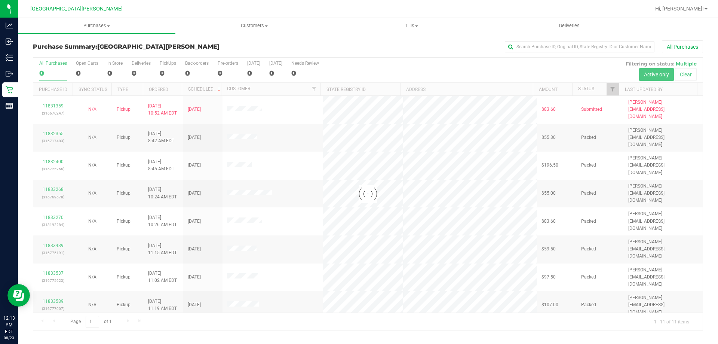
click at [117, 68] on div at bounding box center [367, 194] width 669 height 273
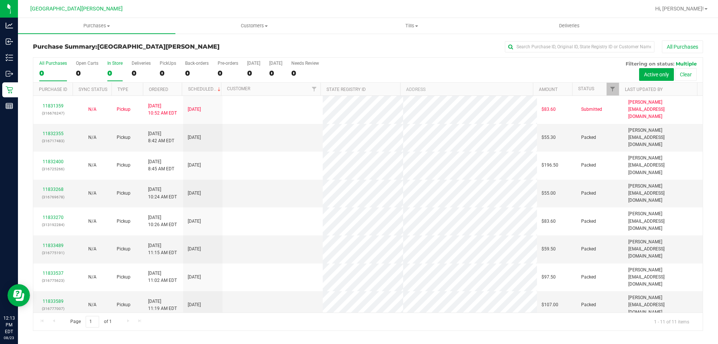
click at [113, 64] on div "In Store" at bounding box center [114, 63] width 15 height 5
click at [0, 0] on input "In Store 0" at bounding box center [0, 0] width 0 height 0
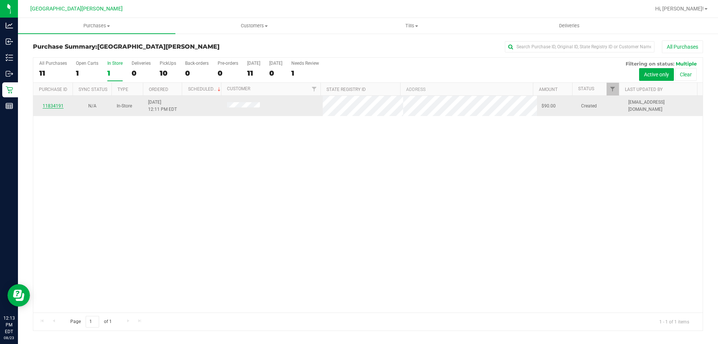
click at [55, 104] on link "11834191" at bounding box center [53, 105] width 21 height 5
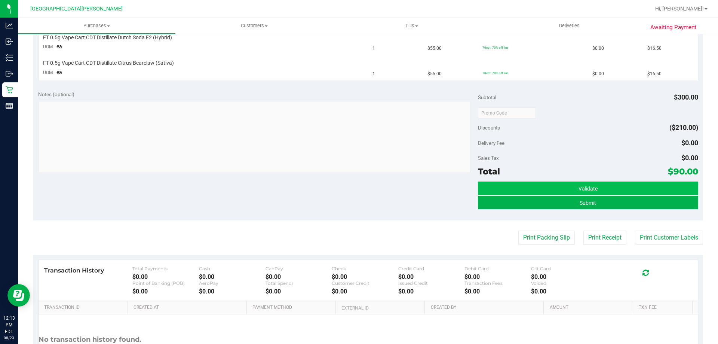
scroll to position [262, 0]
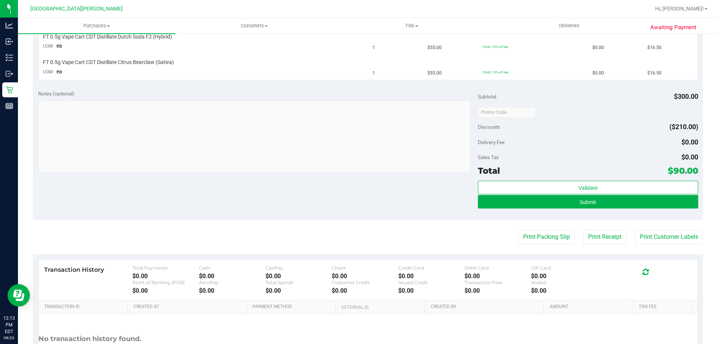
click at [558, 208] on div "Submit" at bounding box center [588, 202] width 220 height 14
click at [561, 201] on button "Submit" at bounding box center [588, 201] width 220 height 13
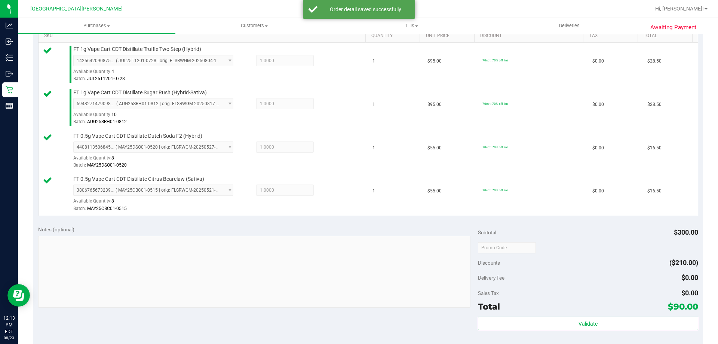
scroll to position [288, 0]
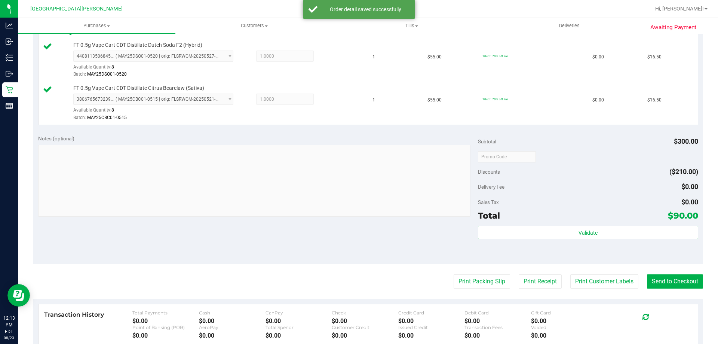
click at [629, 223] on div "Subtotal $300.00 Discounts ($210.00) Delivery Fee $0.00 Sales Tax $0.00 Total $…" at bounding box center [588, 197] width 220 height 125
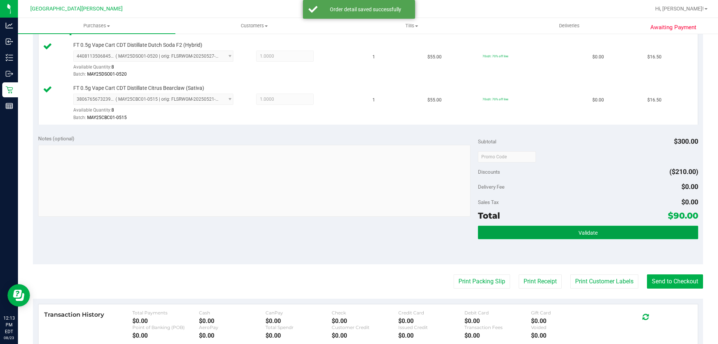
click at [629, 234] on button "Validate" at bounding box center [588, 231] width 220 height 13
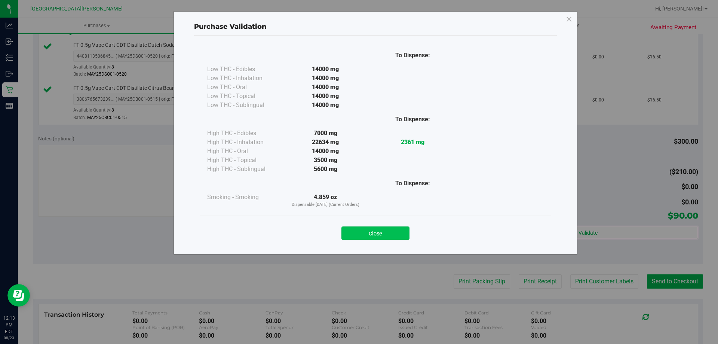
click at [373, 227] on button "Close" at bounding box center [375, 232] width 68 height 13
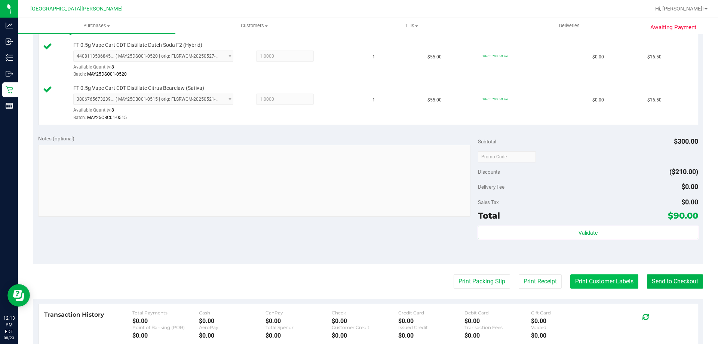
click at [609, 282] on button "Print Customer Labels" at bounding box center [604, 281] width 68 height 14
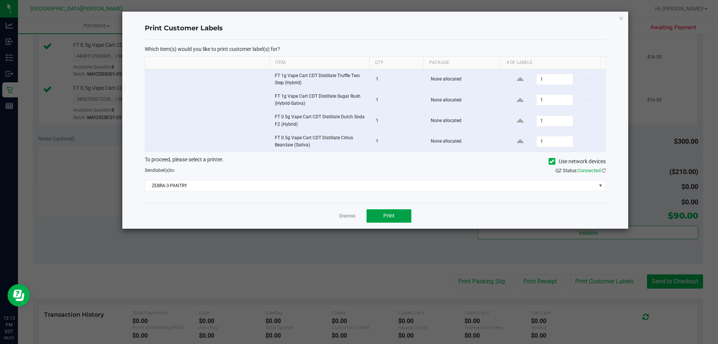
click at [393, 214] on span "Print" at bounding box center [388, 215] width 11 height 6
click at [349, 217] on link "Dismiss" at bounding box center [347, 216] width 16 height 6
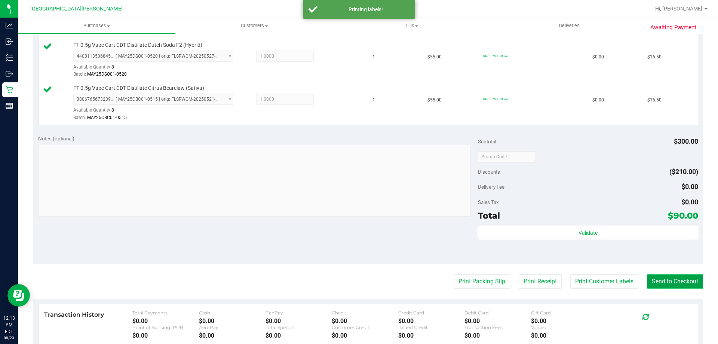
click at [676, 285] on button "Send to Checkout" at bounding box center [675, 281] width 56 height 14
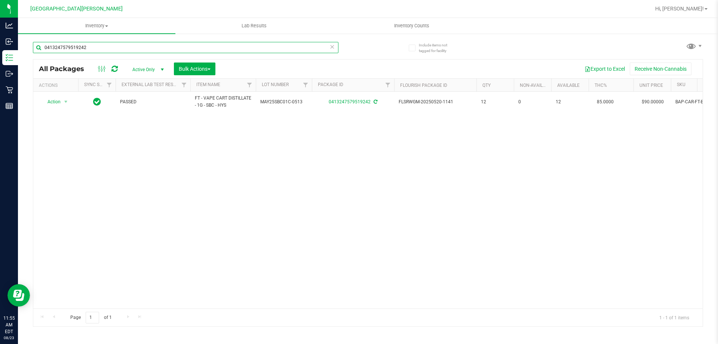
click at [93, 49] on input "0413247579519242" at bounding box center [185, 47] width 305 height 11
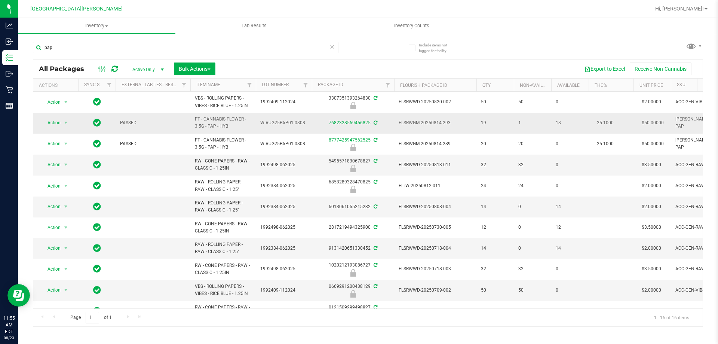
click at [218, 121] on span "FT - CANNABIS FLOWER - 3.5G - PAP - HYB" at bounding box center [223, 123] width 56 height 14
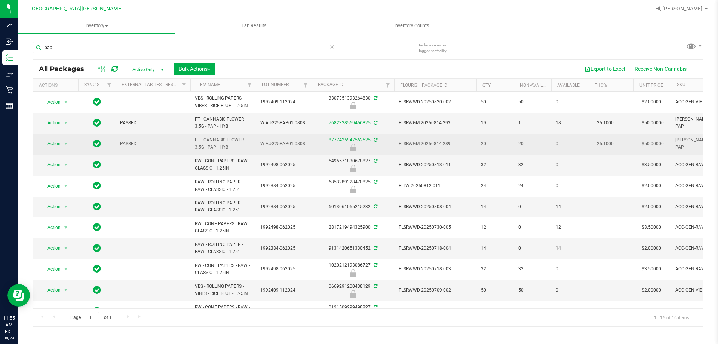
click at [222, 142] on span "FT - CANNABIS FLOWER - 3.5G - PAP - HYB" at bounding box center [223, 143] width 56 height 14
copy tr "FT - CANNABIS FLOWER - 3.5G - PAP - HYB"
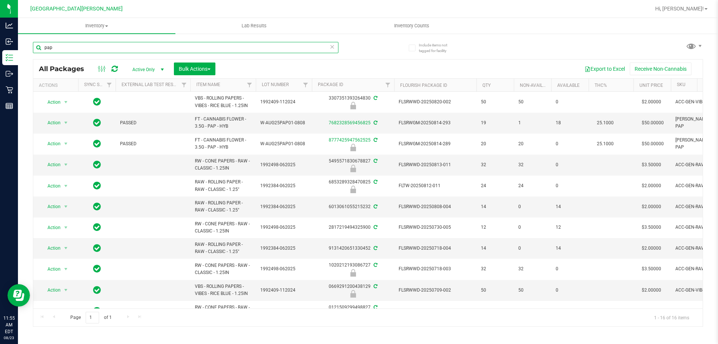
click at [84, 47] on input "pap" at bounding box center [185, 47] width 305 height 11
paste input "FT - CANNABIS FLOWER - 3.5G - PAP - HYB"
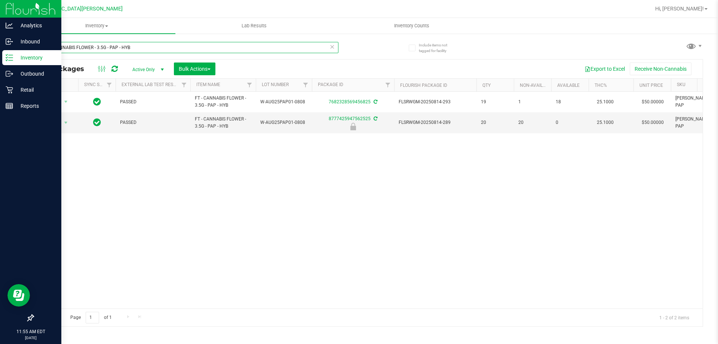
type input "FT - CANNABIS FLOWER - 3.5G - PAP - HYB"
